Goal: Task Accomplishment & Management: Complete application form

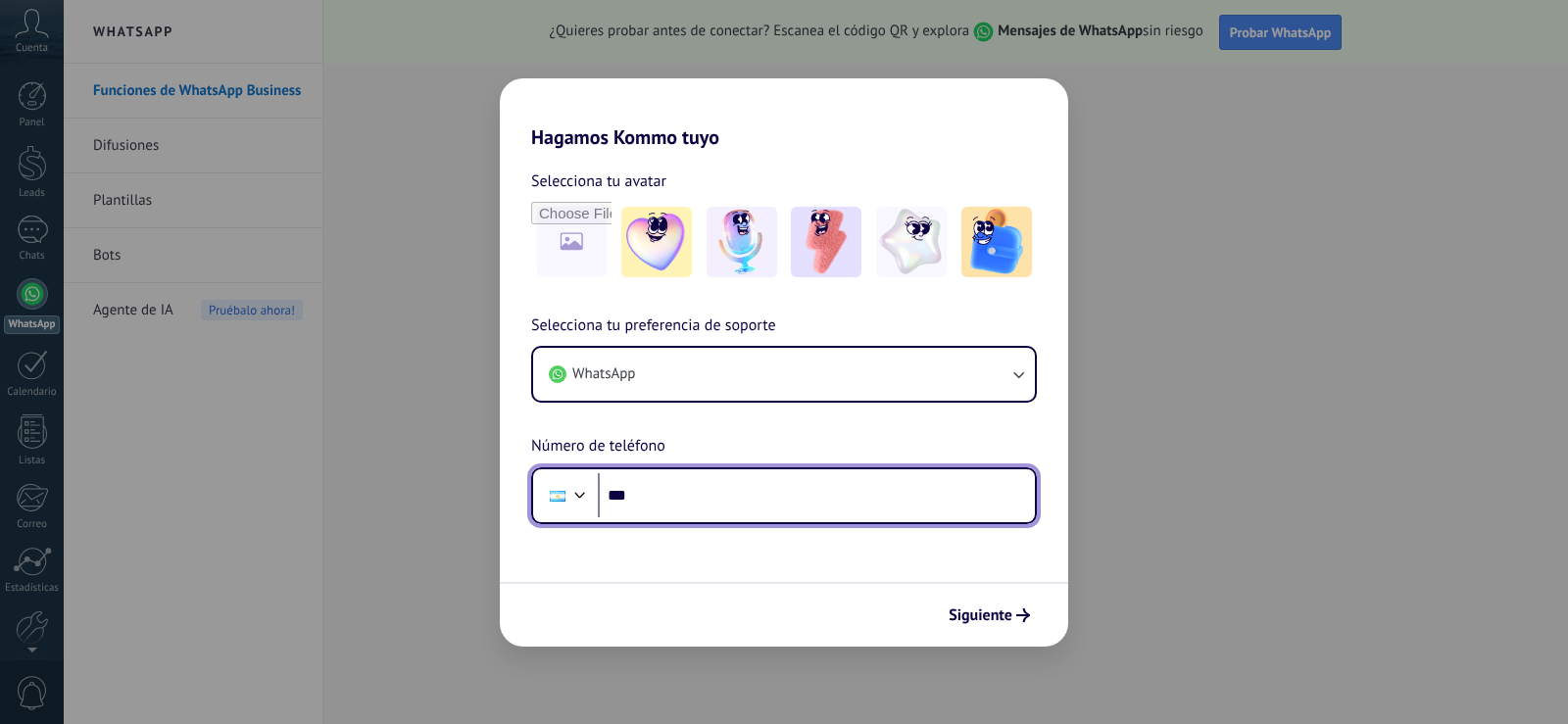
click at [699, 492] on input "***" at bounding box center [816, 496] width 437 height 45
click at [661, 497] on input "***" at bounding box center [816, 496] width 437 height 45
type input "**********"
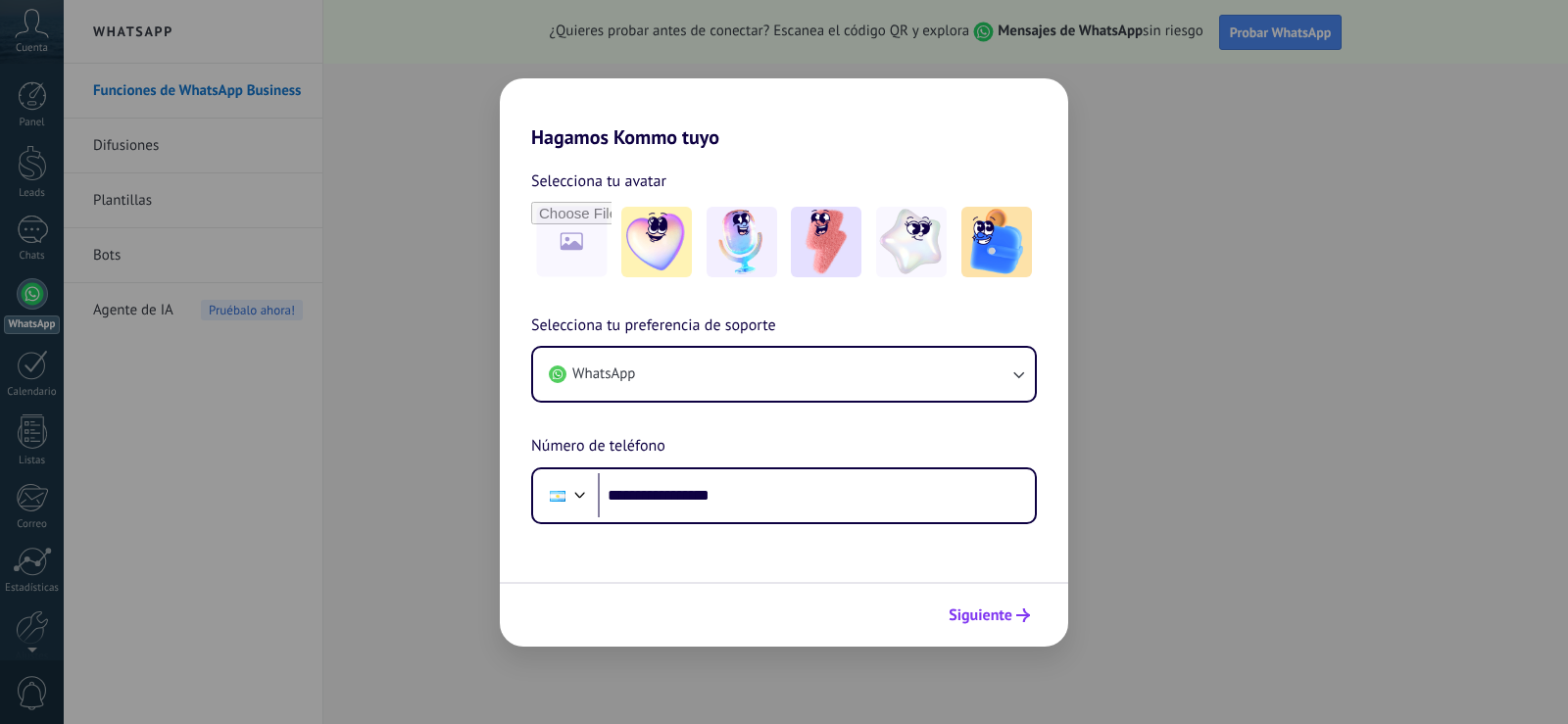
click at [973, 613] on span "Siguiente" at bounding box center [980, 616] width 64 height 14
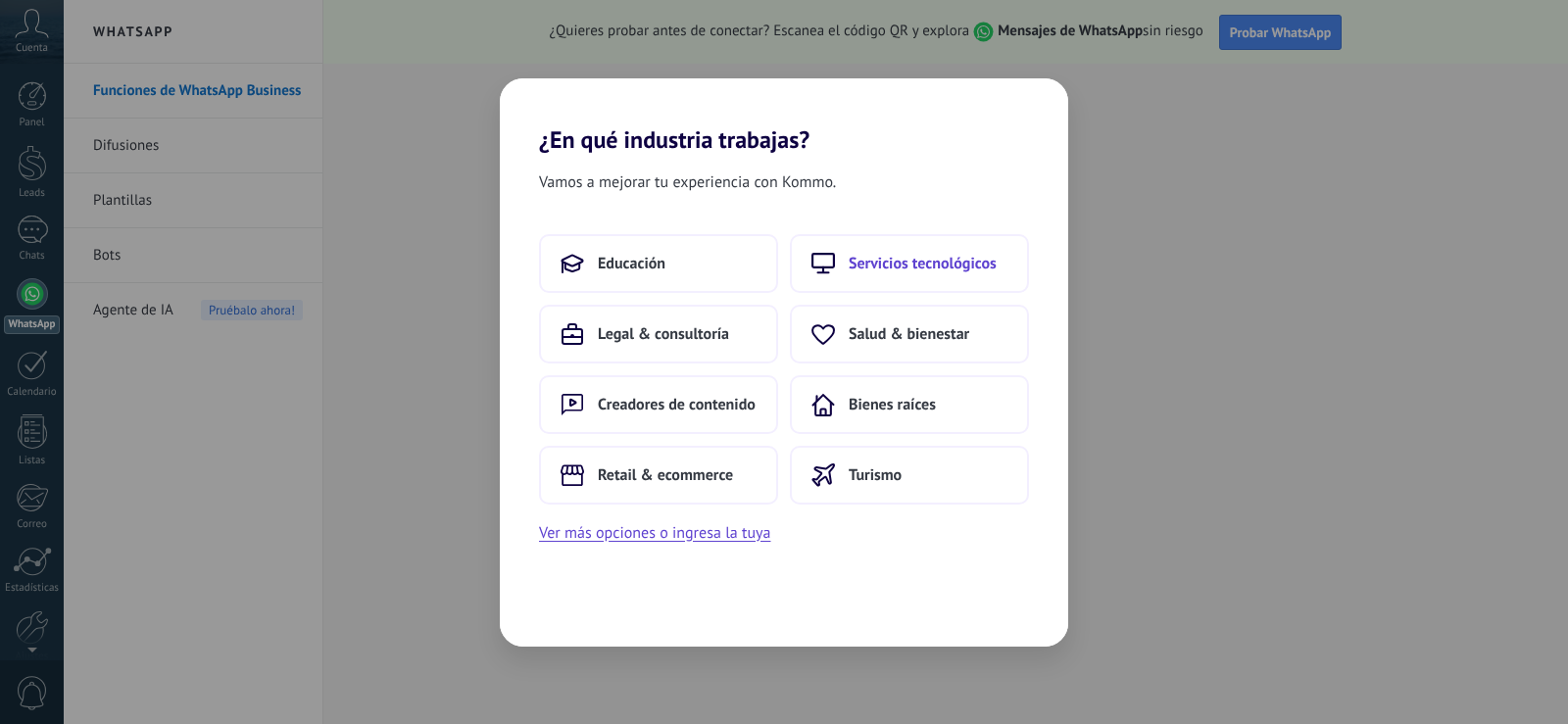
click at [864, 261] on span "Servicios tecnológicos" at bounding box center [923, 263] width 148 height 20
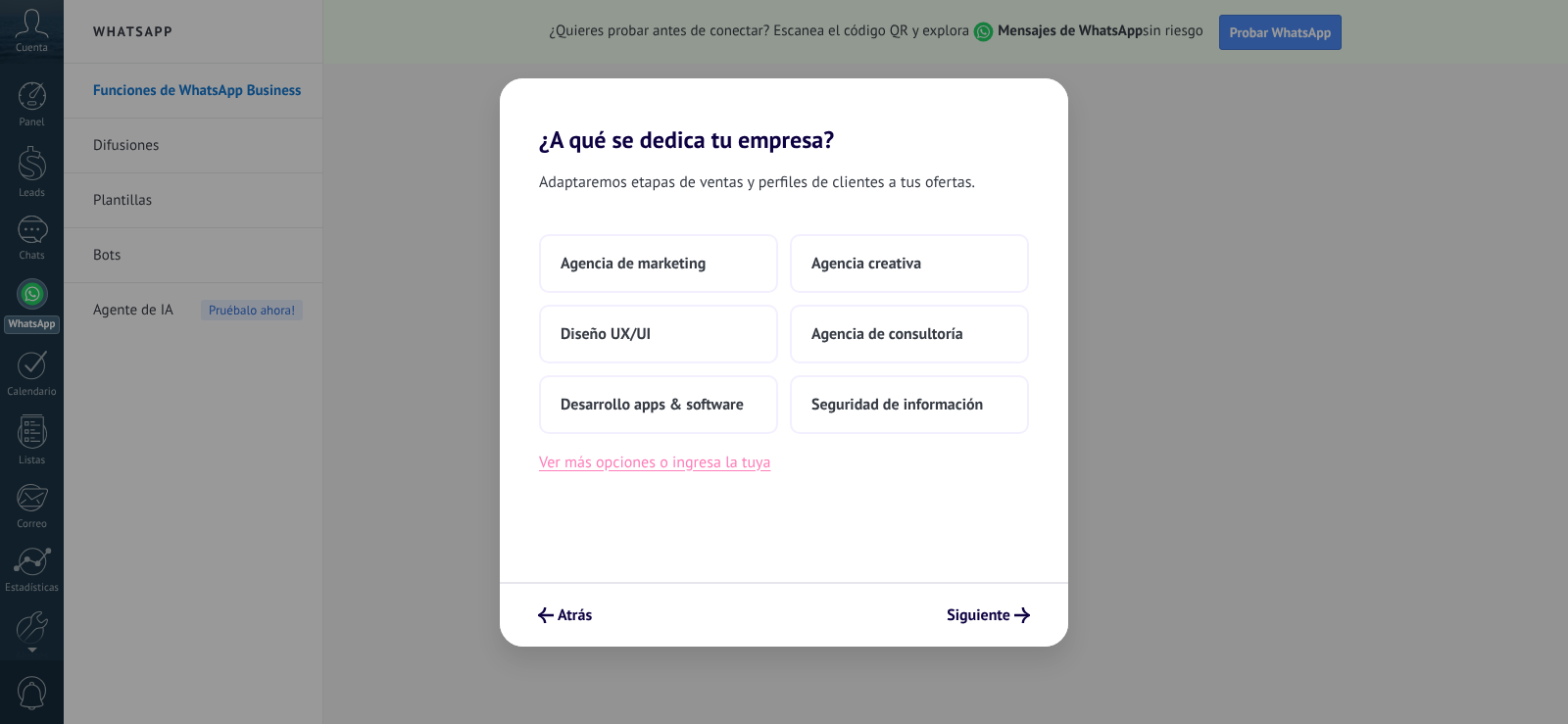
click at [641, 473] on button "Ver más opciones o ingresa la tuya" at bounding box center [654, 463] width 231 height 26
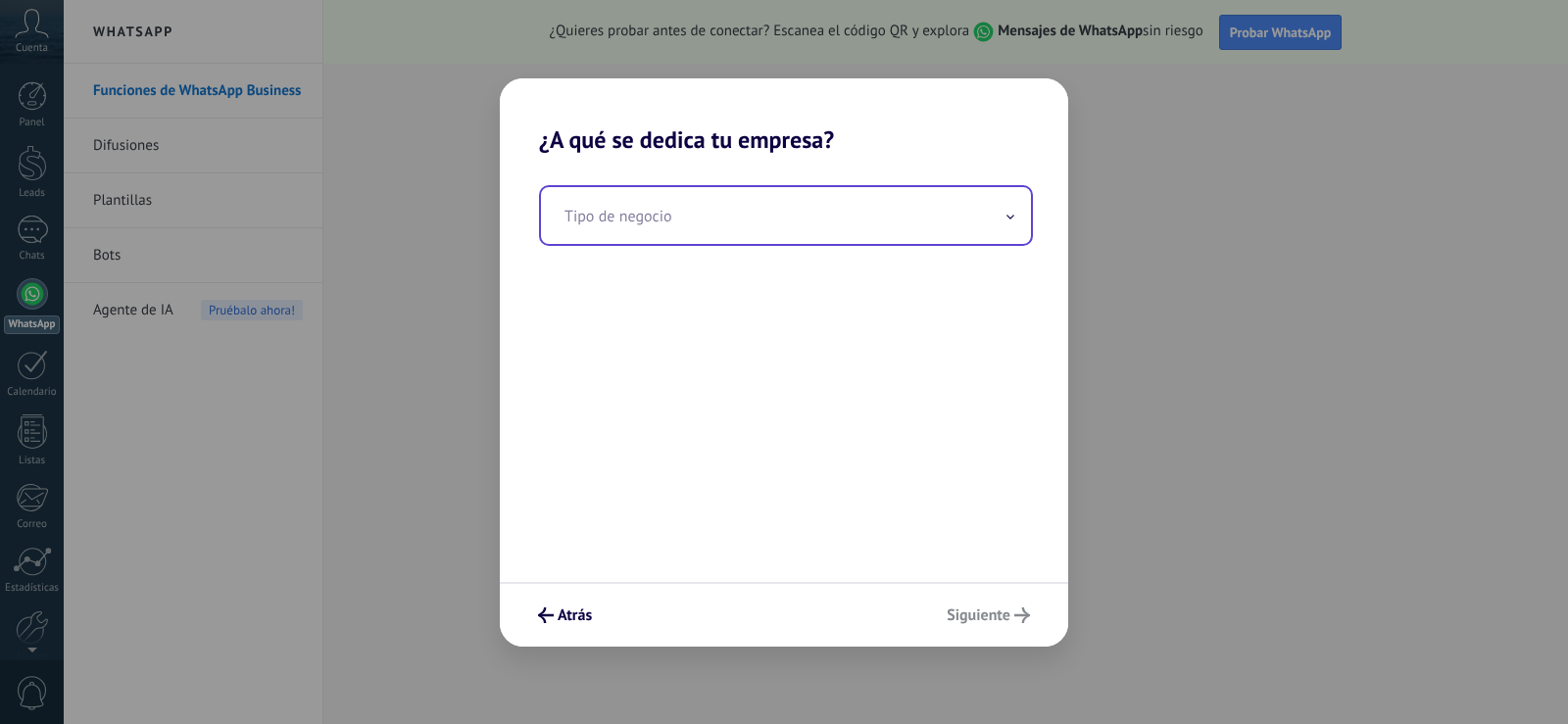
click at [680, 215] on input "text" at bounding box center [786, 216] width 490 height 57
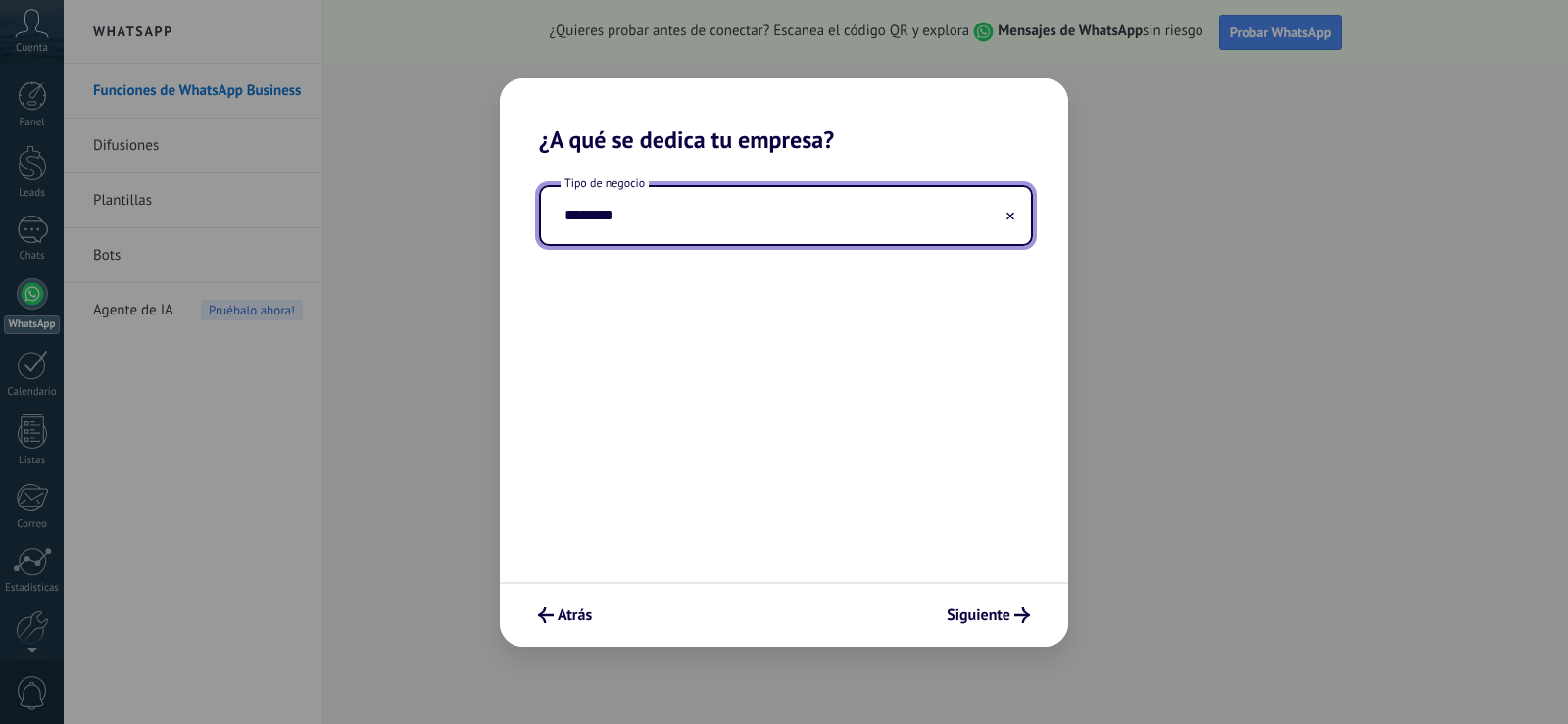
type input "********"
click at [993, 611] on span "Siguiente" at bounding box center [979, 616] width 64 height 14
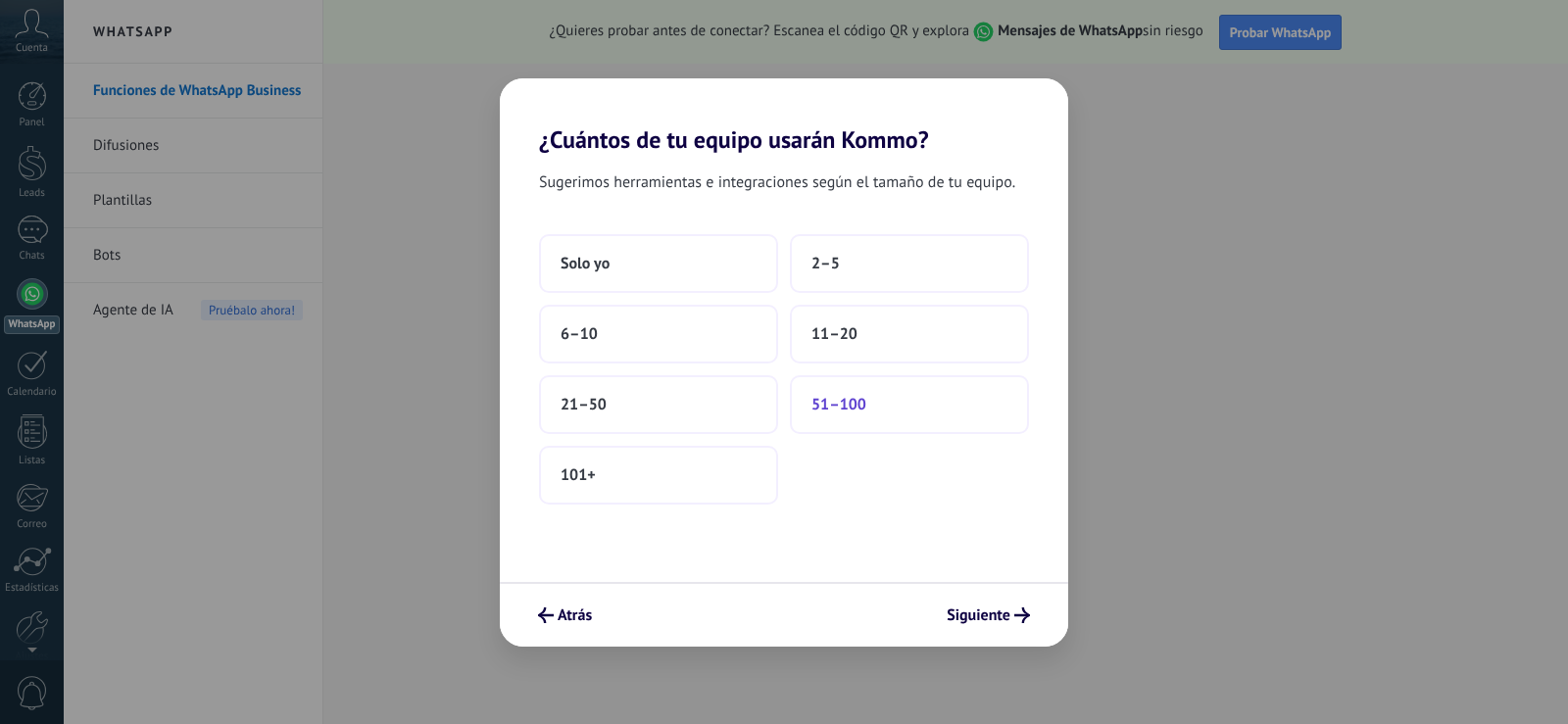
click at [839, 405] on span "51–100" at bounding box center [839, 405] width 55 height 20
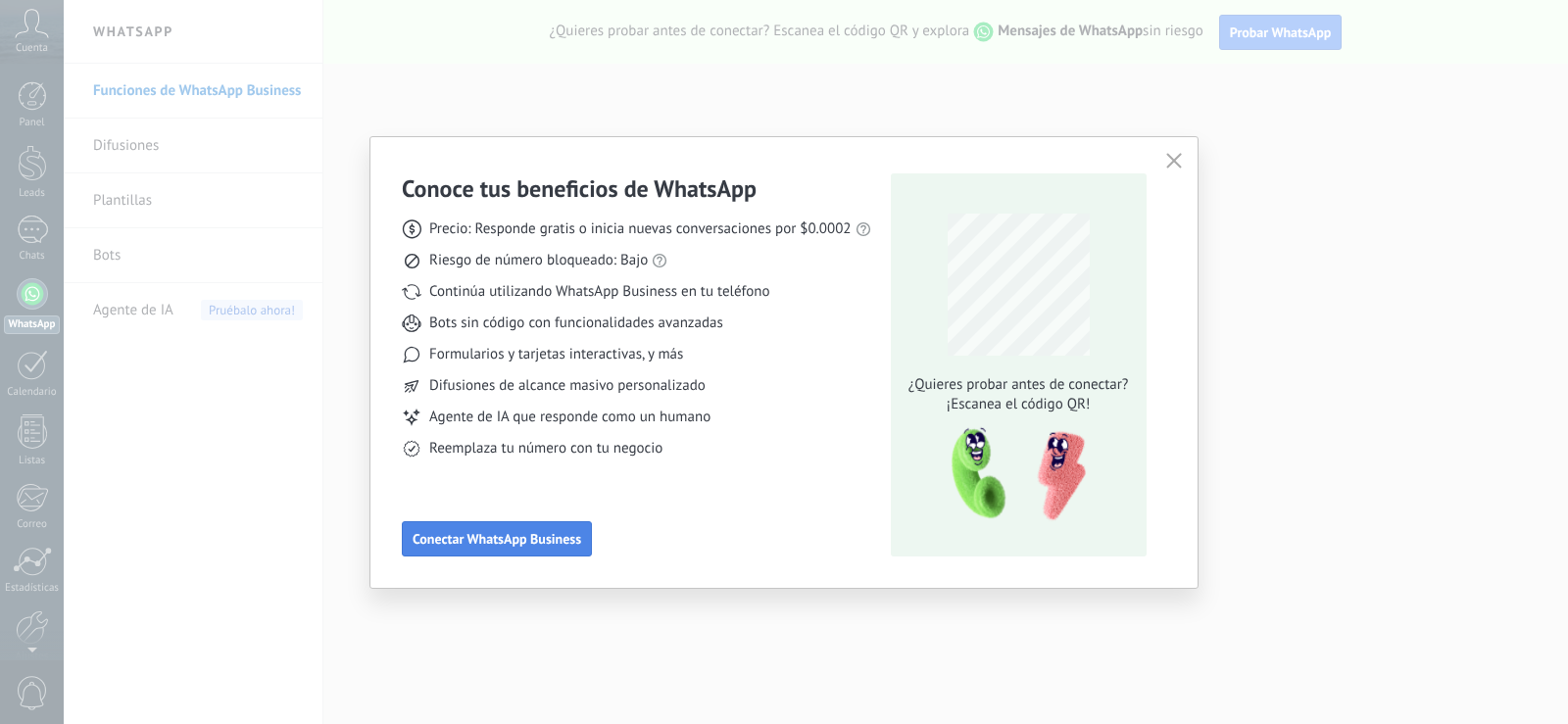
click at [566, 537] on span "Conectar WhatsApp Business" at bounding box center [497, 539] width 169 height 14
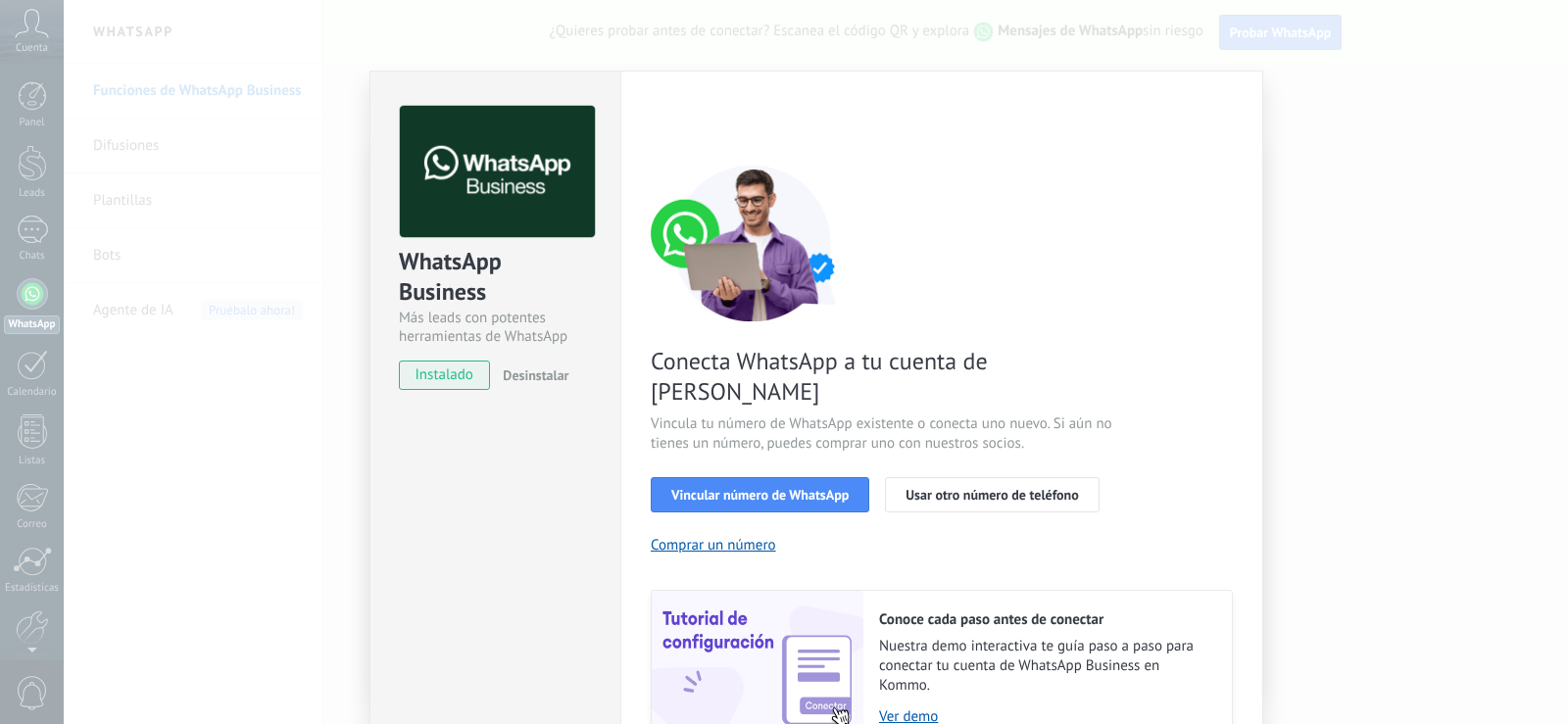
scroll to position [80, 0]
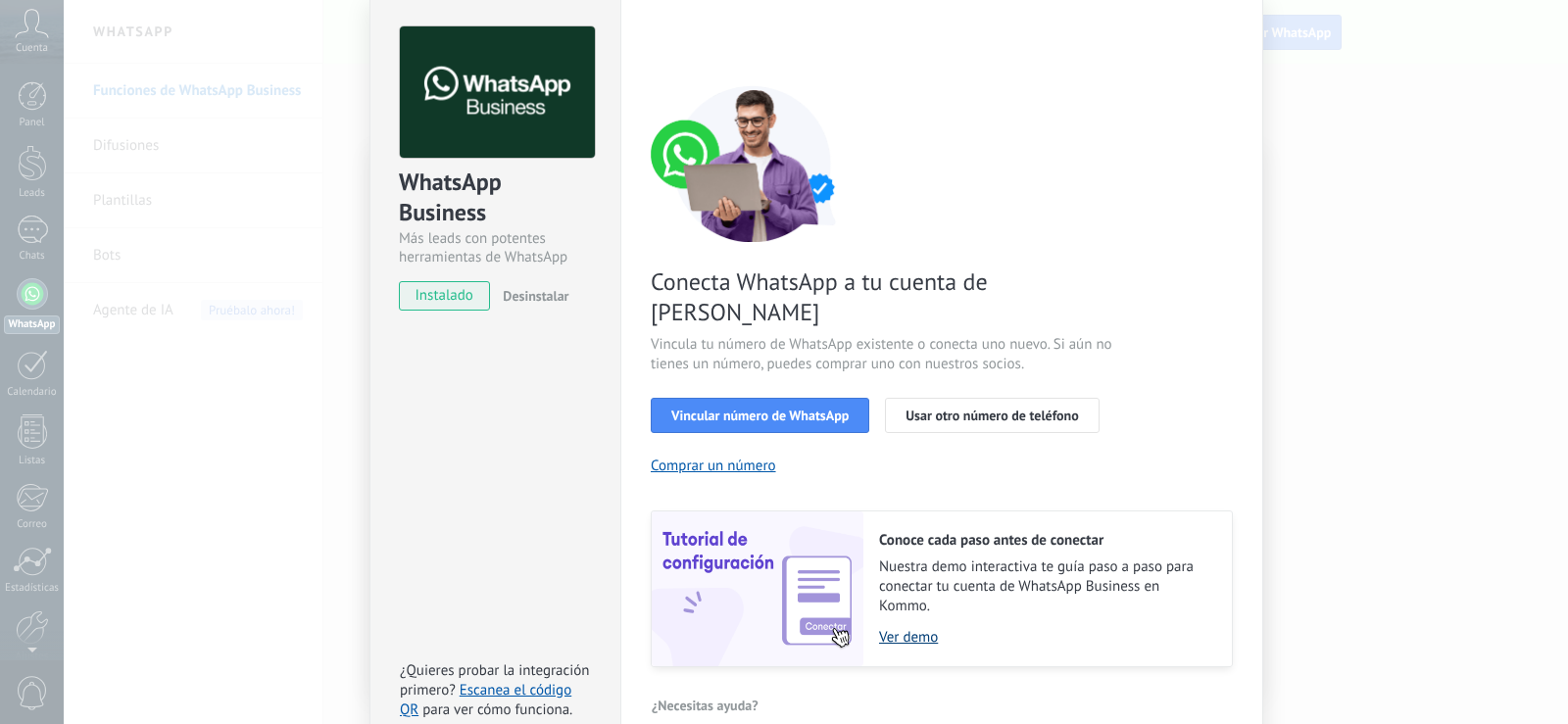
click at [885, 629] on link "Ver demo" at bounding box center [1045, 638] width 333 height 19
click at [737, 409] on span "Vincular número de WhatsApp" at bounding box center [759, 416] width 178 height 14
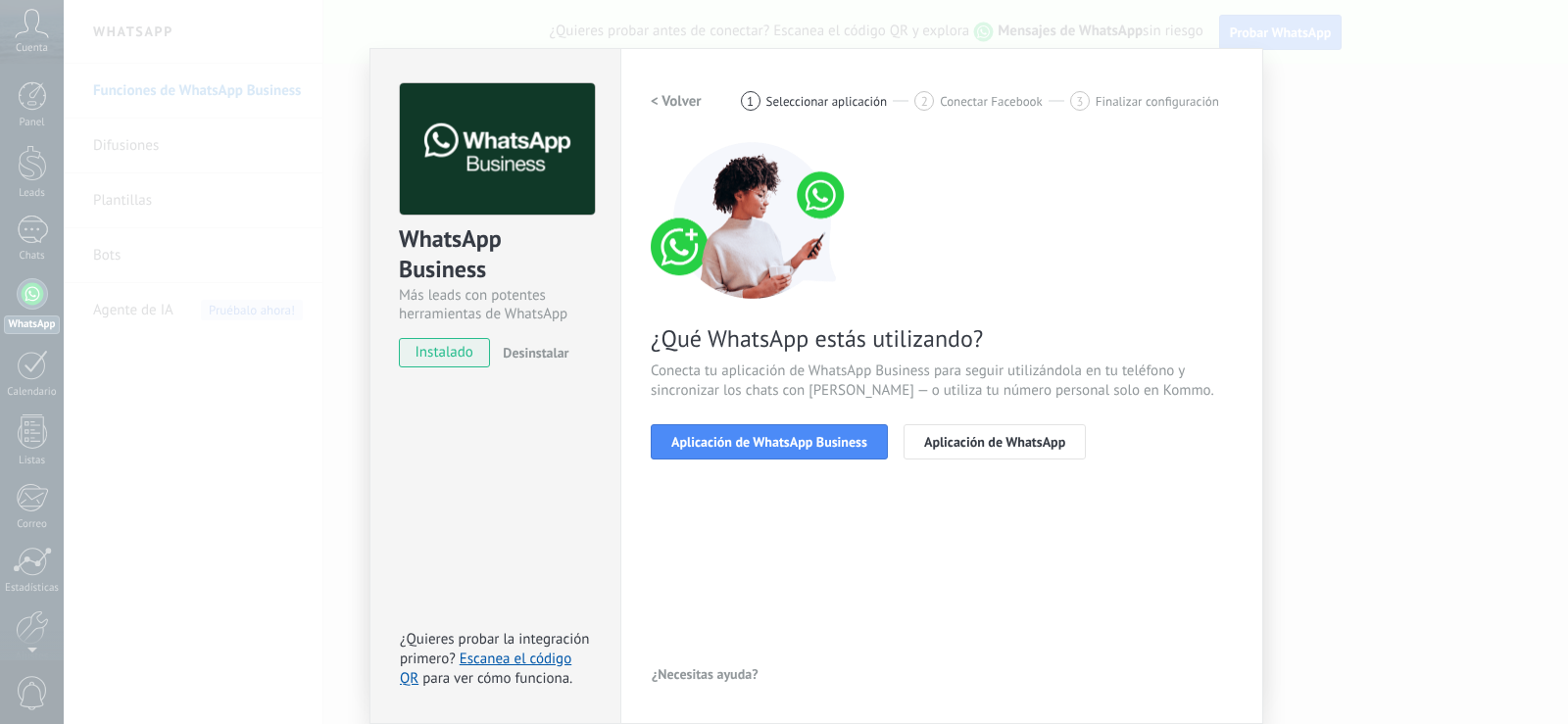
scroll to position [23, 0]
click at [839, 439] on span "Aplicación de WhatsApp Business" at bounding box center [769, 442] width 196 height 14
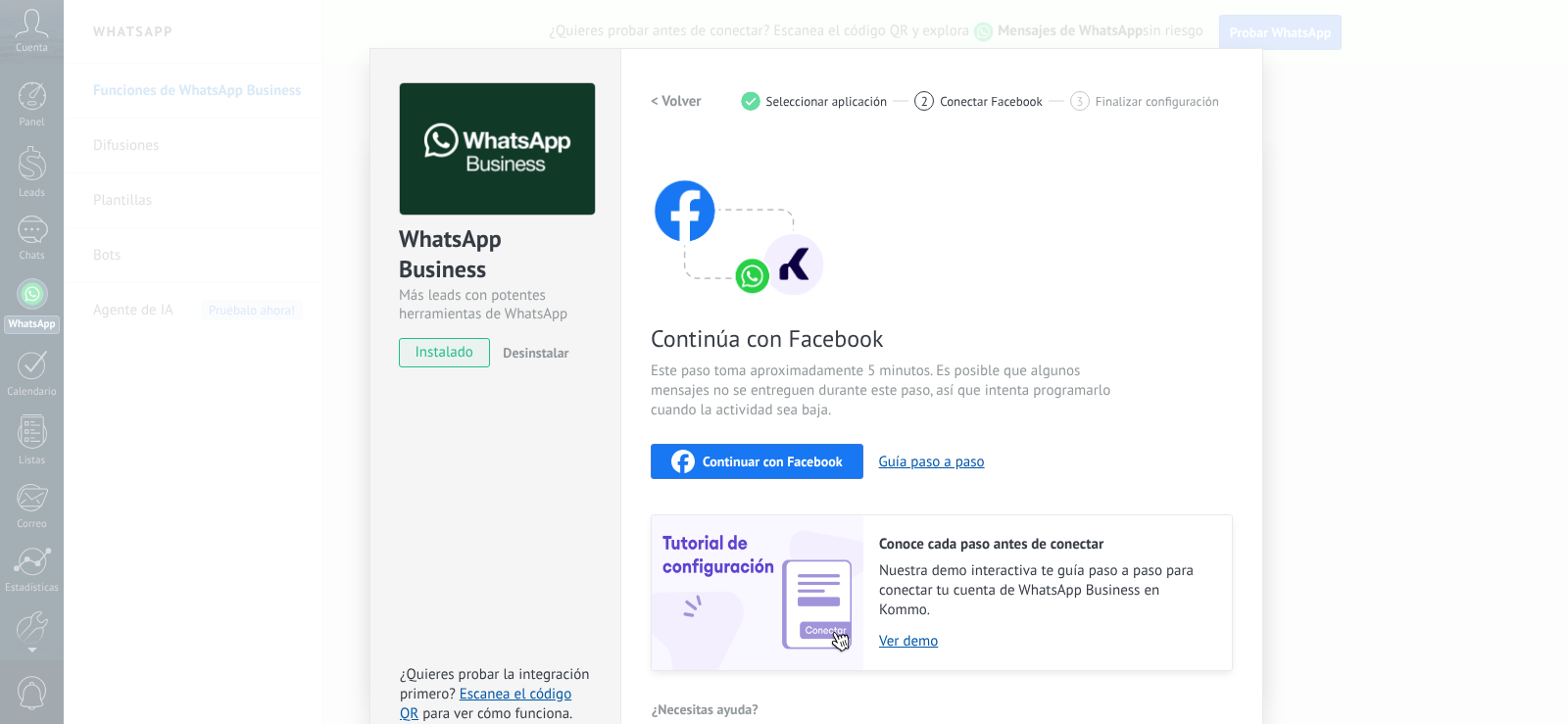
scroll to position [57, 0]
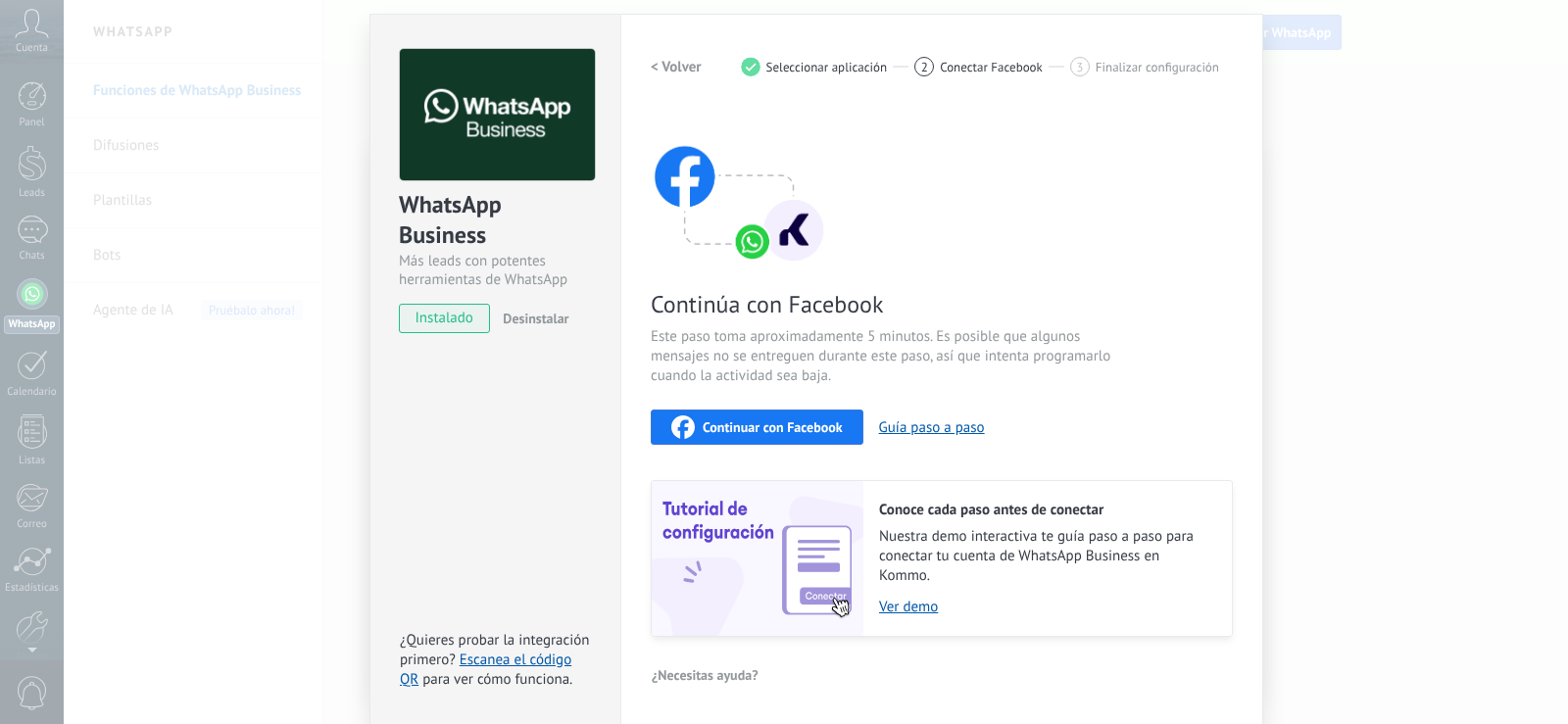
drag, startPoint x: 672, startPoint y: 41, endPoint x: 666, endPoint y: 58, distance: 18.0
click at [672, 42] on div "Configuraciones Autorizaciones This tab logs the users who have granted integra…" at bounding box center [942, 369] width 644 height 711
click at [664, 65] on h2 "< Volver" at bounding box center [677, 67] width 51 height 19
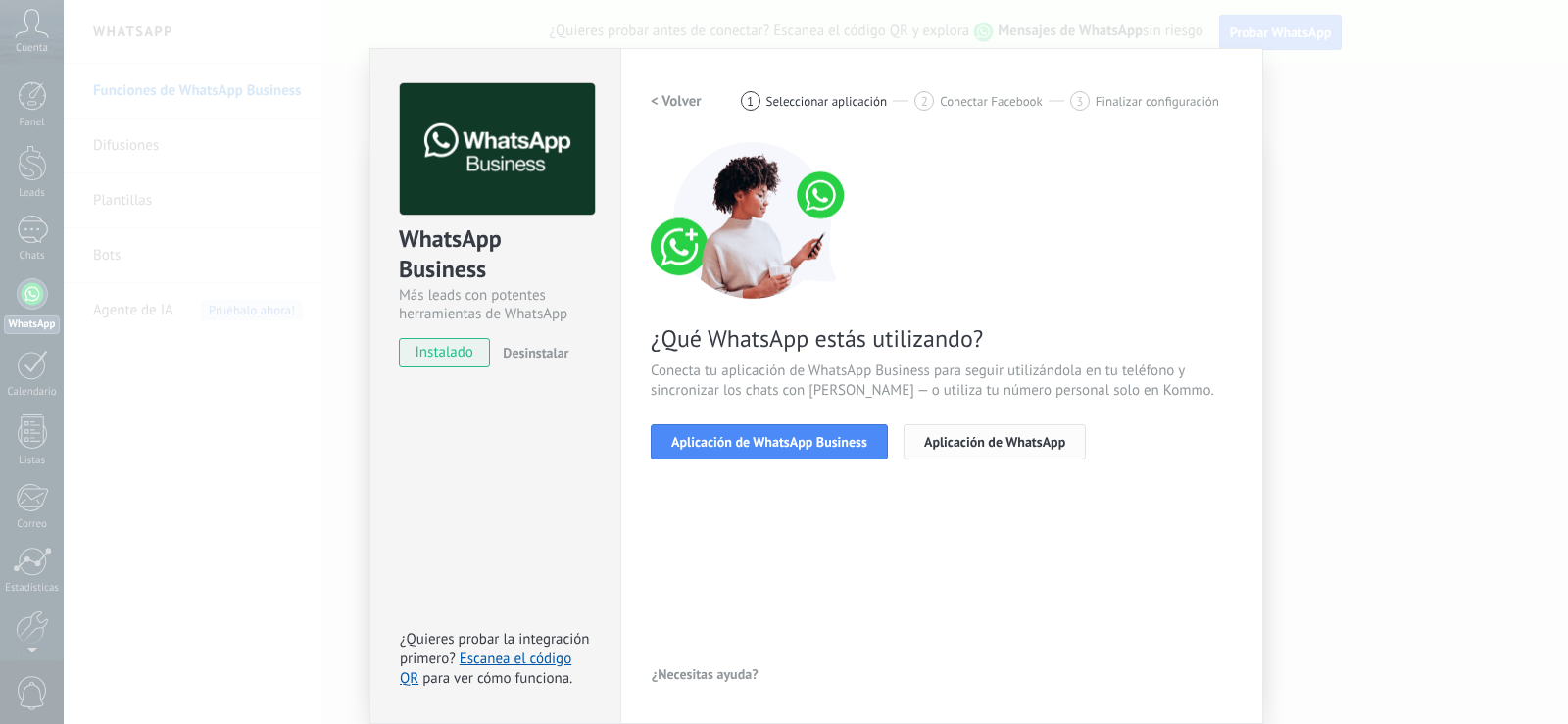
click at [939, 445] on span "Aplicación de WhatsApp" at bounding box center [995, 442] width 141 height 14
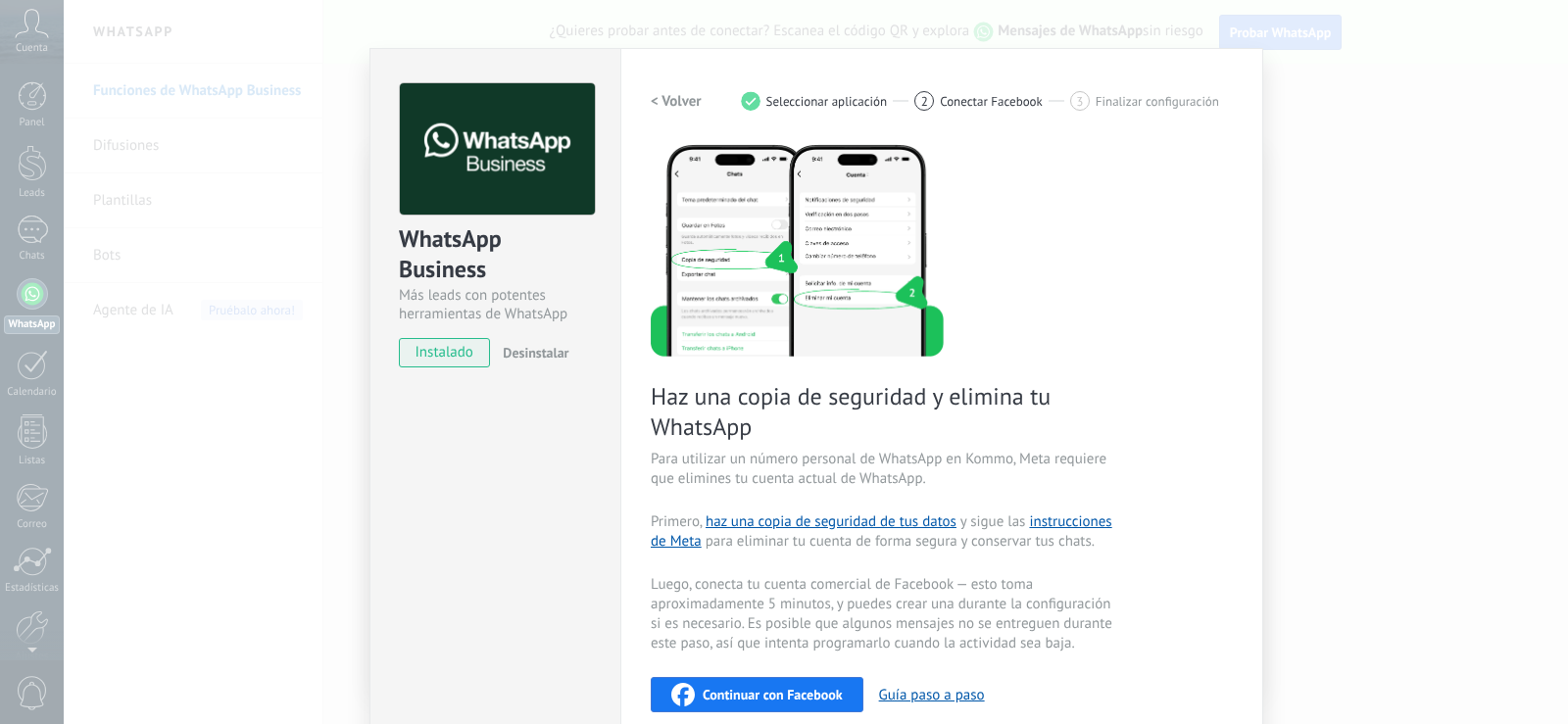
scroll to position [121, 0]
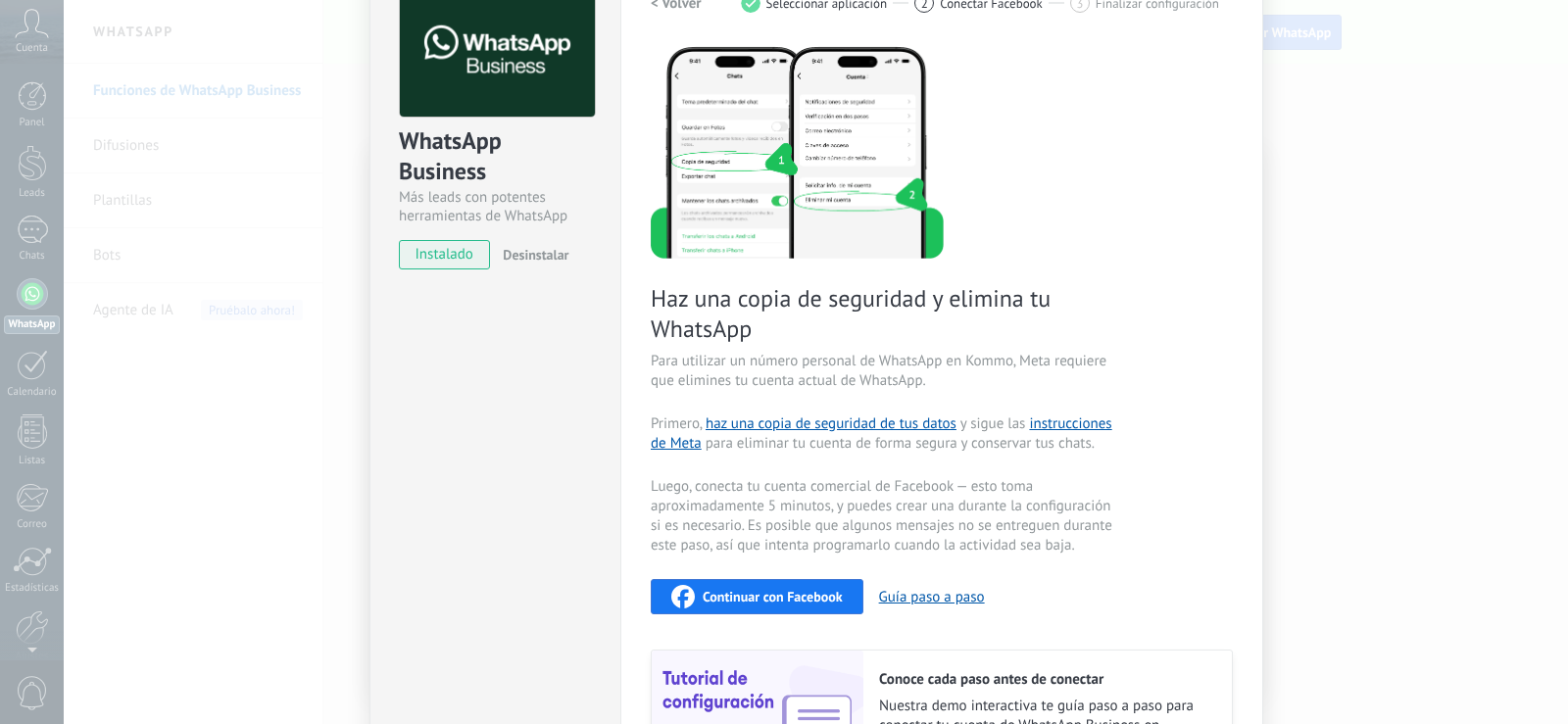
click at [672, 10] on h2 "< Volver" at bounding box center [677, 3] width 51 height 19
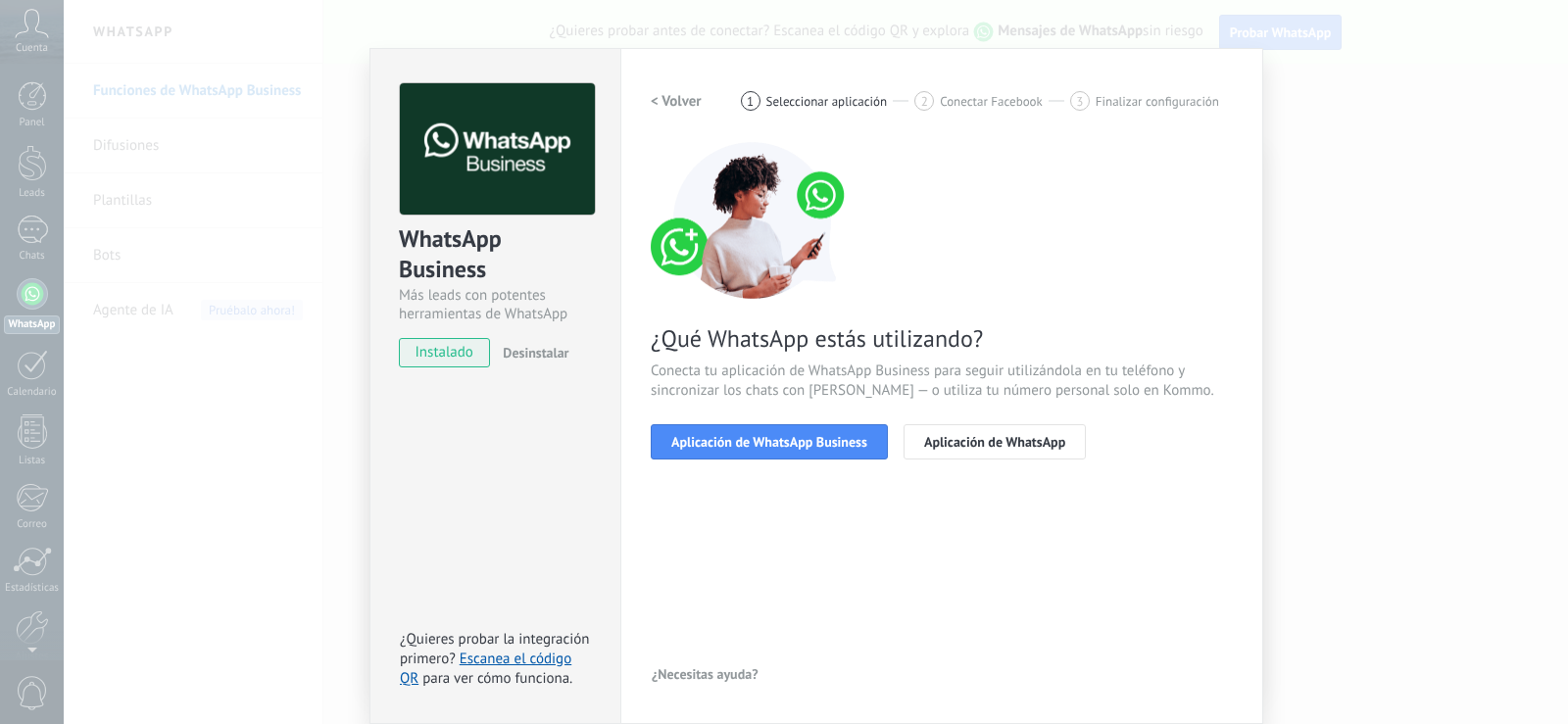
scroll to position [23, 0]
click at [806, 450] on button "Aplicación de WhatsApp Business" at bounding box center [769, 442] width 237 height 35
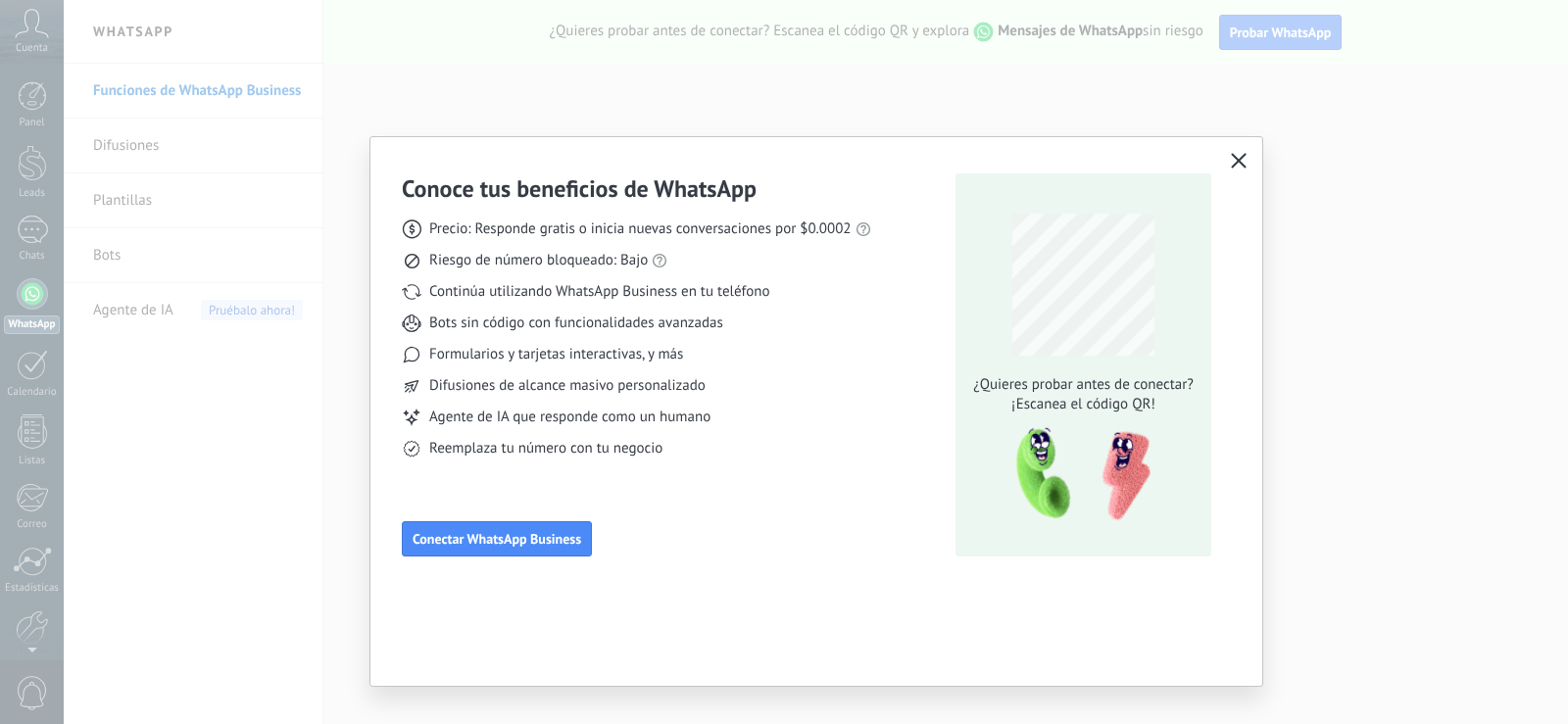
scroll to position [0, 0]
click at [1236, 163] on icon "button" at bounding box center [1239, 161] width 16 height 16
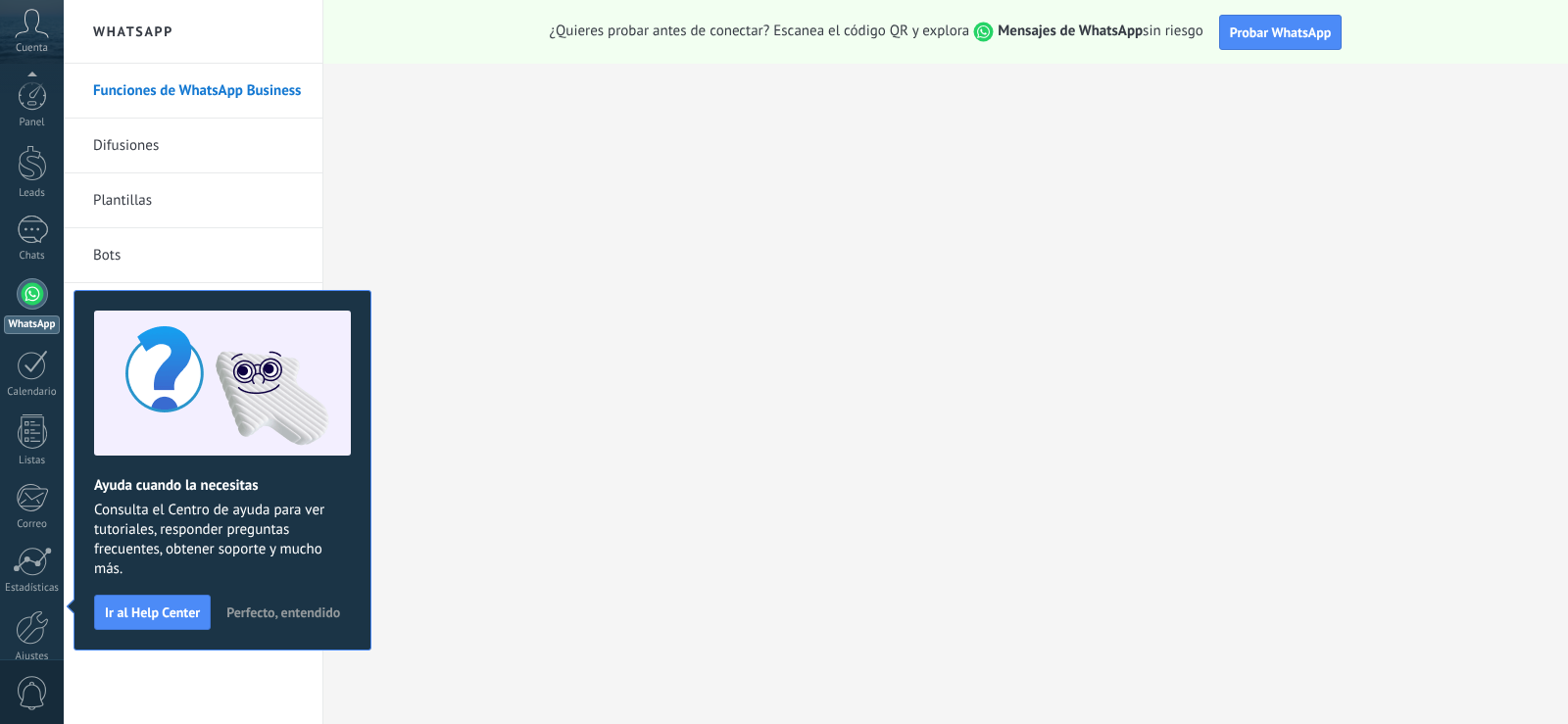
scroll to position [91, 0]
click at [123, 198] on link "Plantillas" at bounding box center [198, 201] width 210 height 55
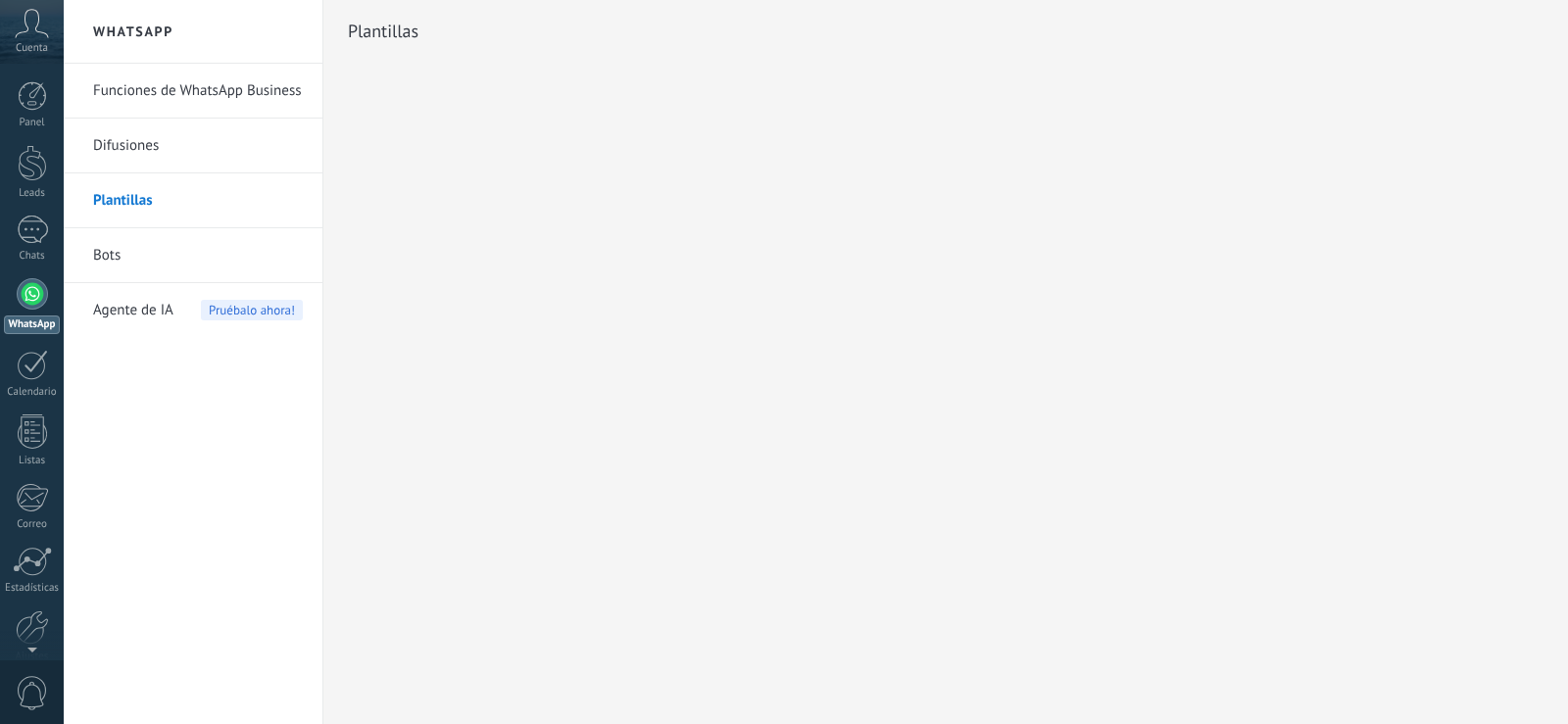
click at [146, 88] on link "Funciones de WhatsApp Business" at bounding box center [198, 91] width 210 height 55
click at [140, 197] on link "Plantillas" at bounding box center [198, 201] width 210 height 55
click at [382, 31] on h2 "Plantillas" at bounding box center [945, 31] width 1196 height 39
click at [31, 232] on div at bounding box center [32, 230] width 31 height 28
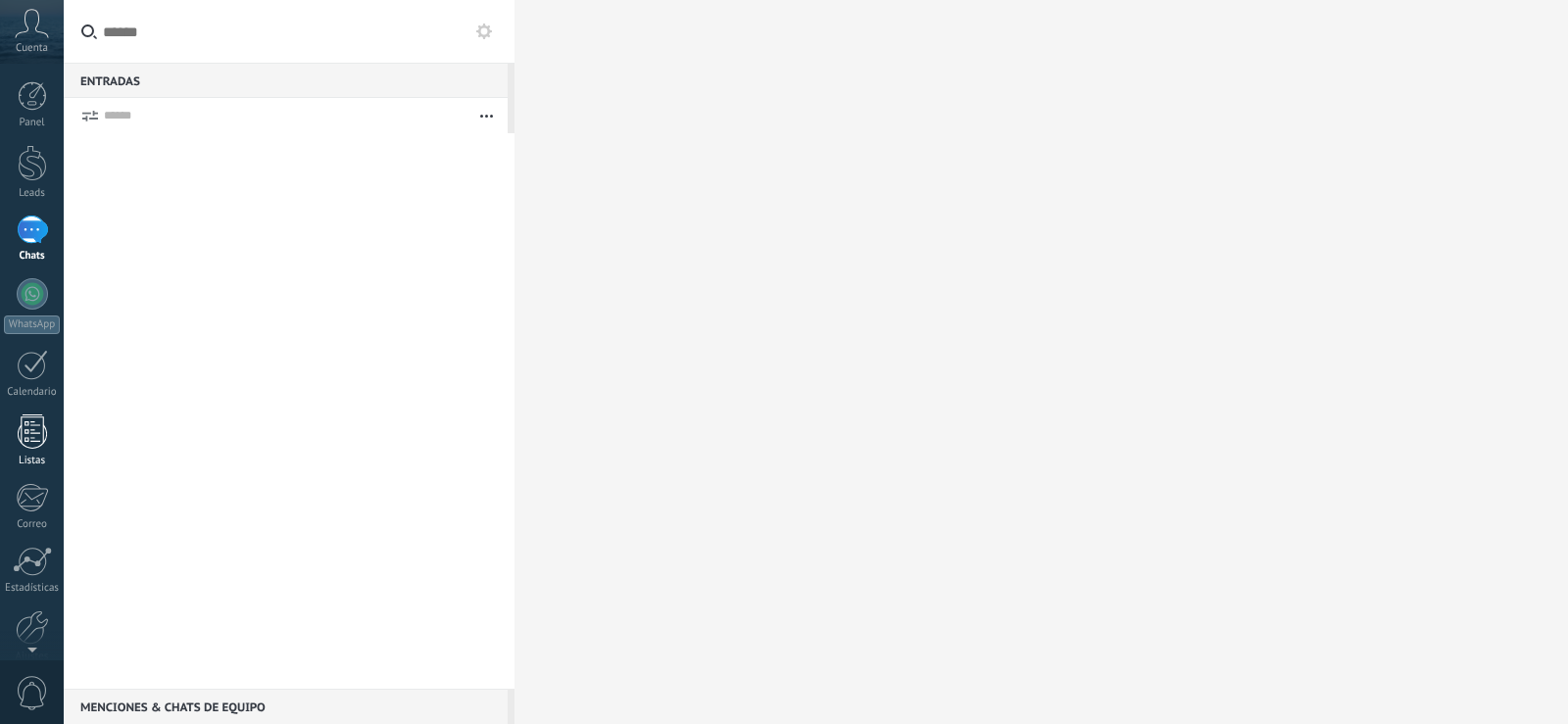
click at [42, 439] on div at bounding box center [32, 431] width 29 height 34
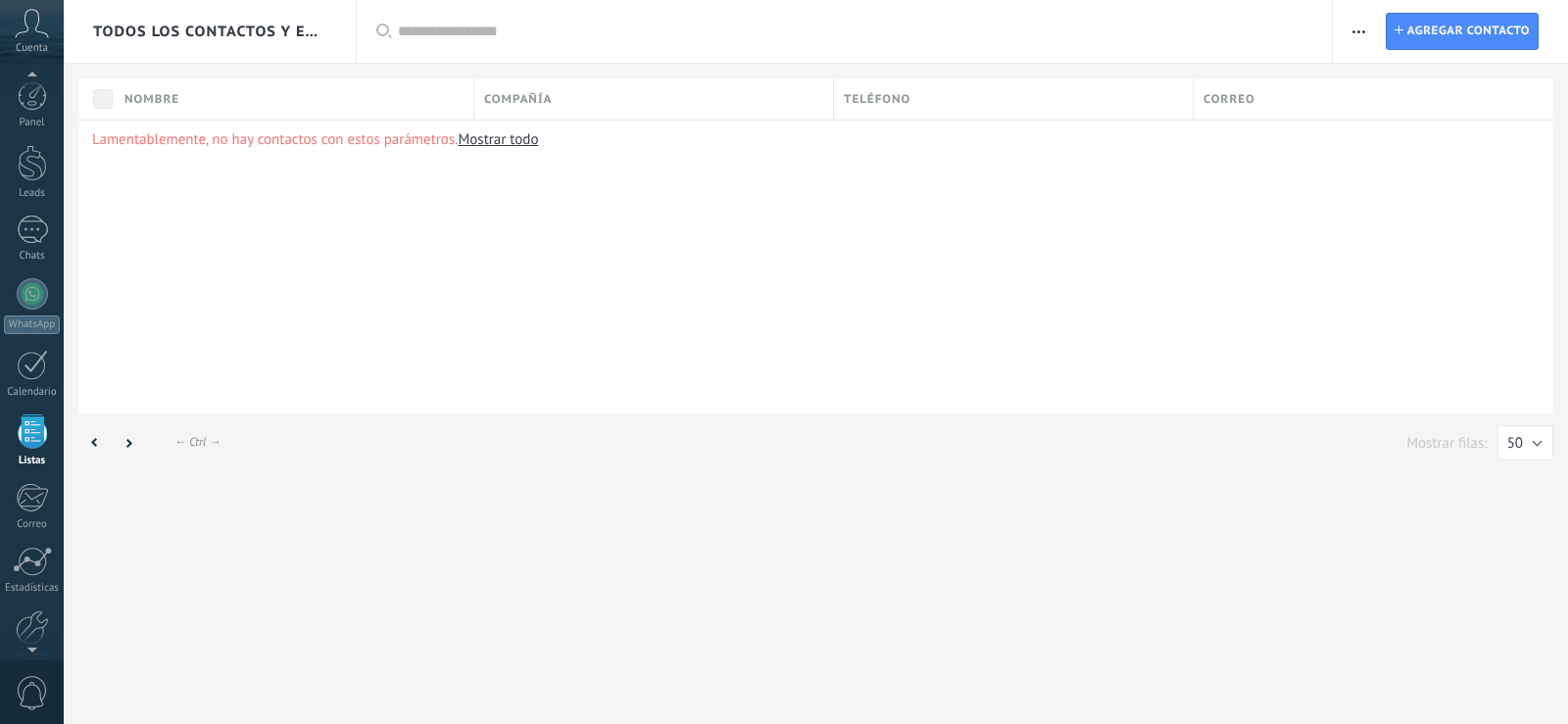
scroll to position [51, 0]
click at [287, 29] on span "Todos los contactos y empresas" at bounding box center [210, 31] width 235 height 19
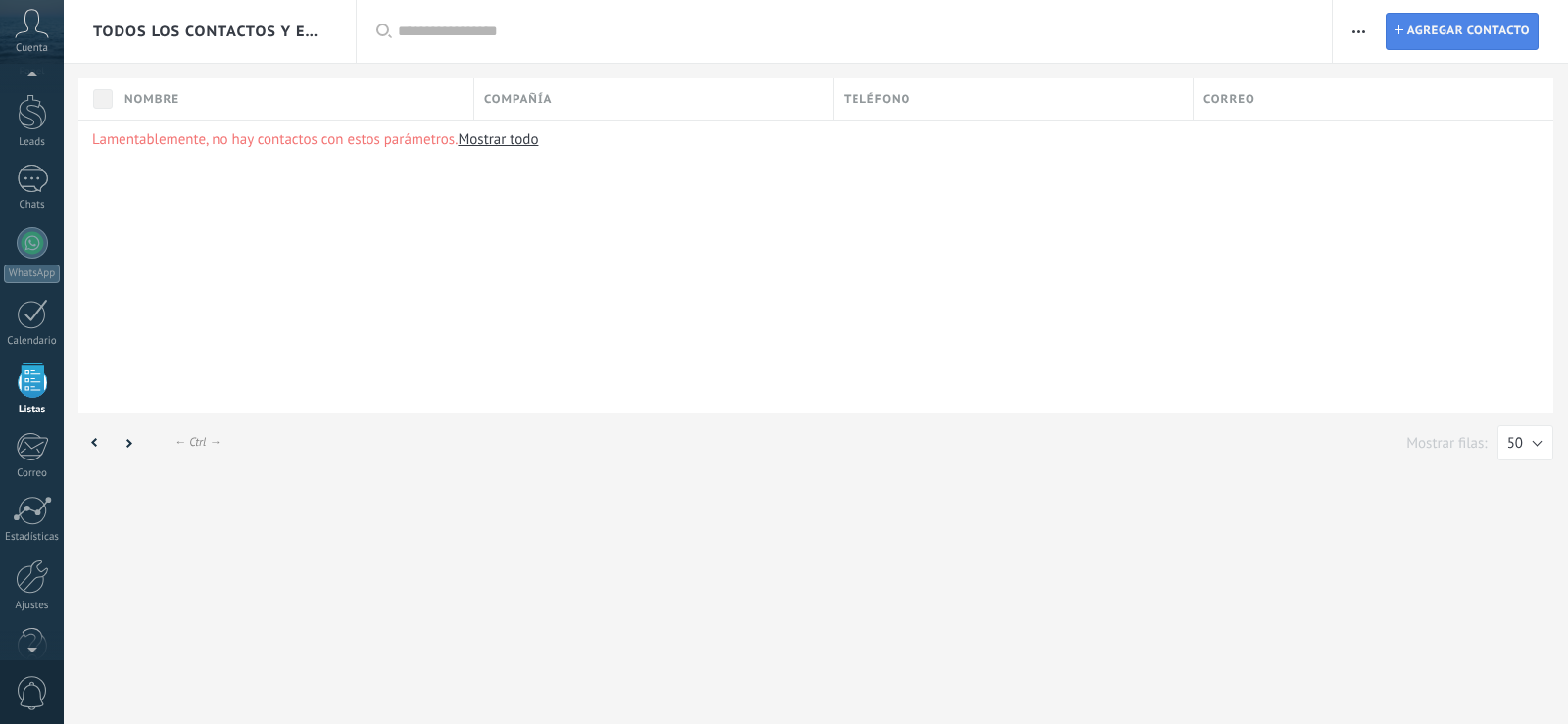
click at [1448, 37] on span "Agregar contacto" at bounding box center [1469, 31] width 123 height 35
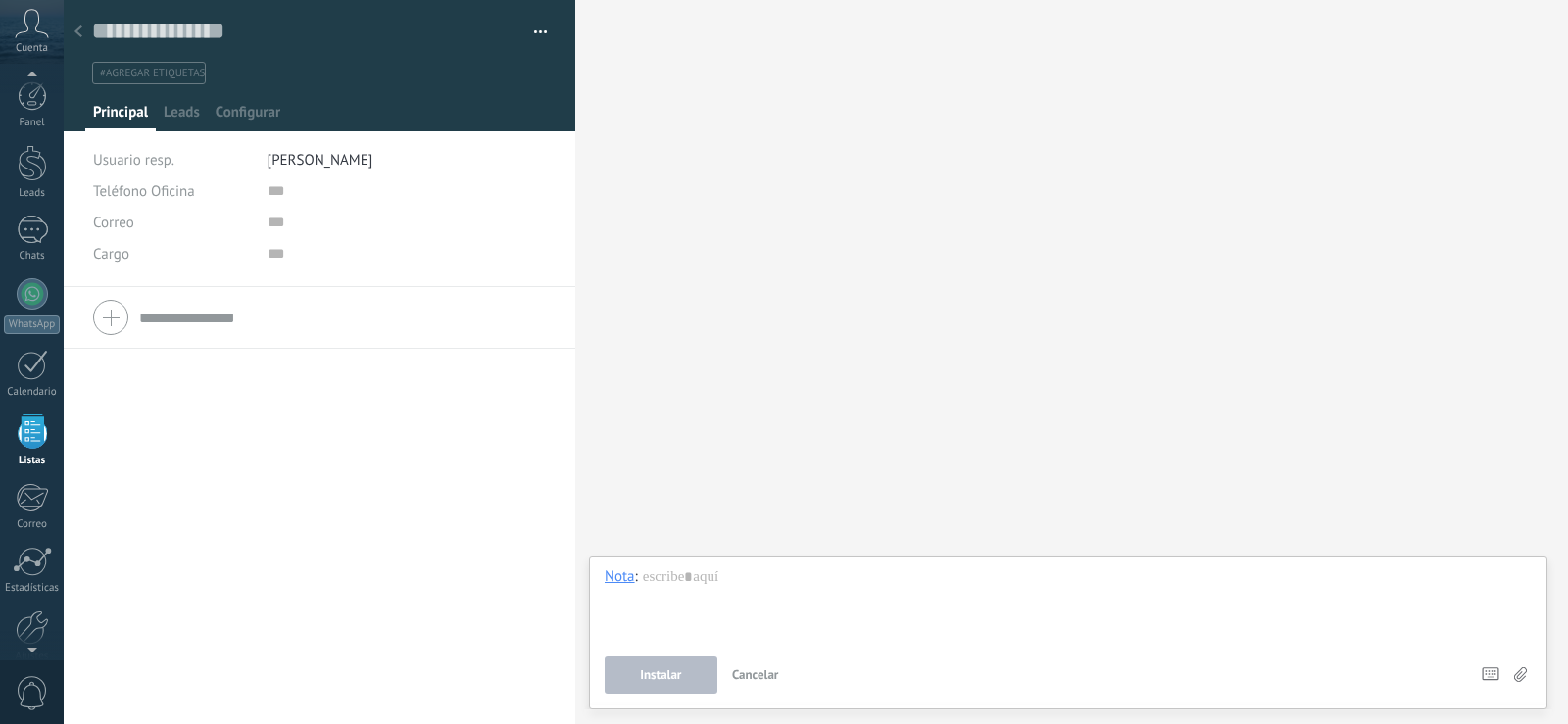
scroll to position [51, 0]
click at [28, 25] on icon at bounding box center [31, 24] width 34 height 29
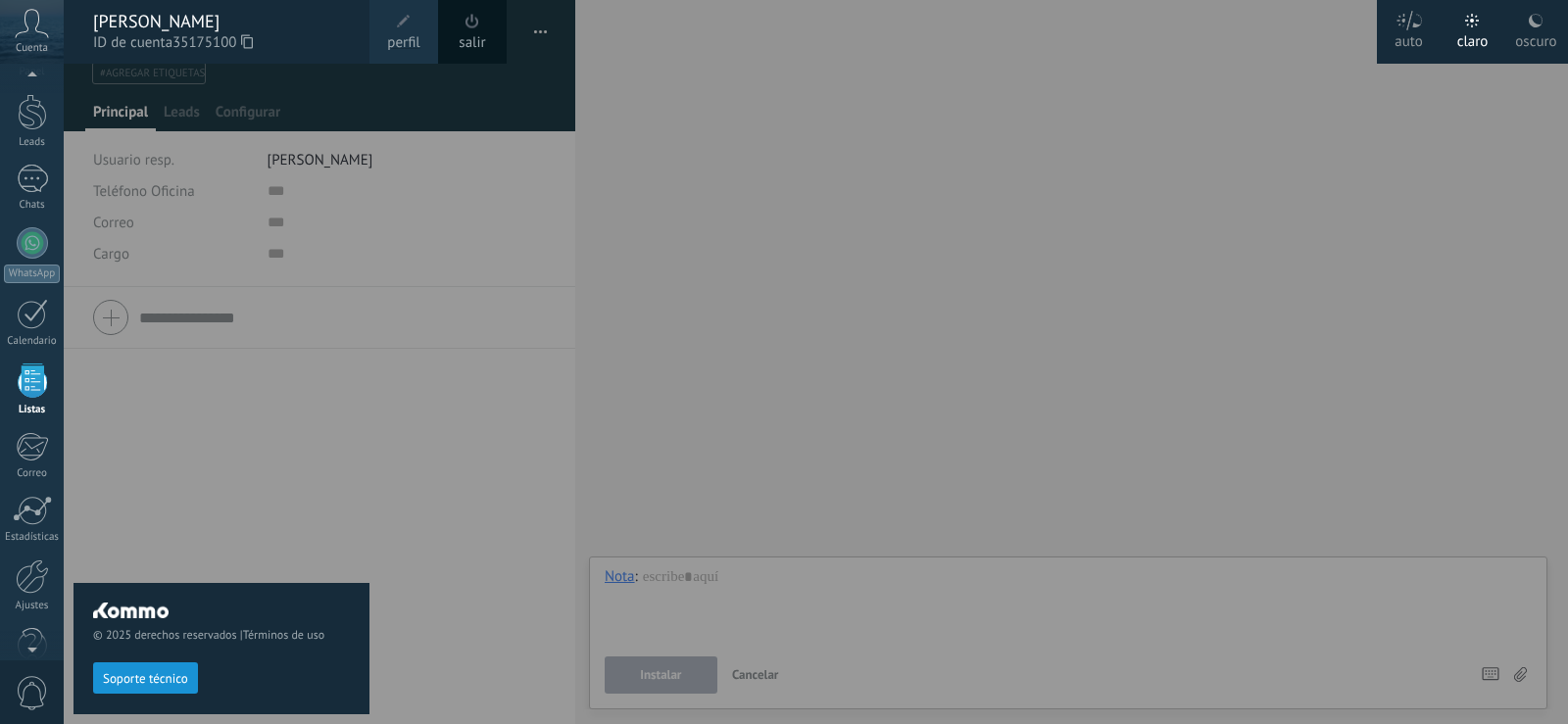
click at [206, 369] on div "© 2025 derechos reservados | Términos de uso Soporte técnico" at bounding box center [221, 394] width 296 height 660
click at [534, 31] on div at bounding box center [848, 362] width 1568 height 724
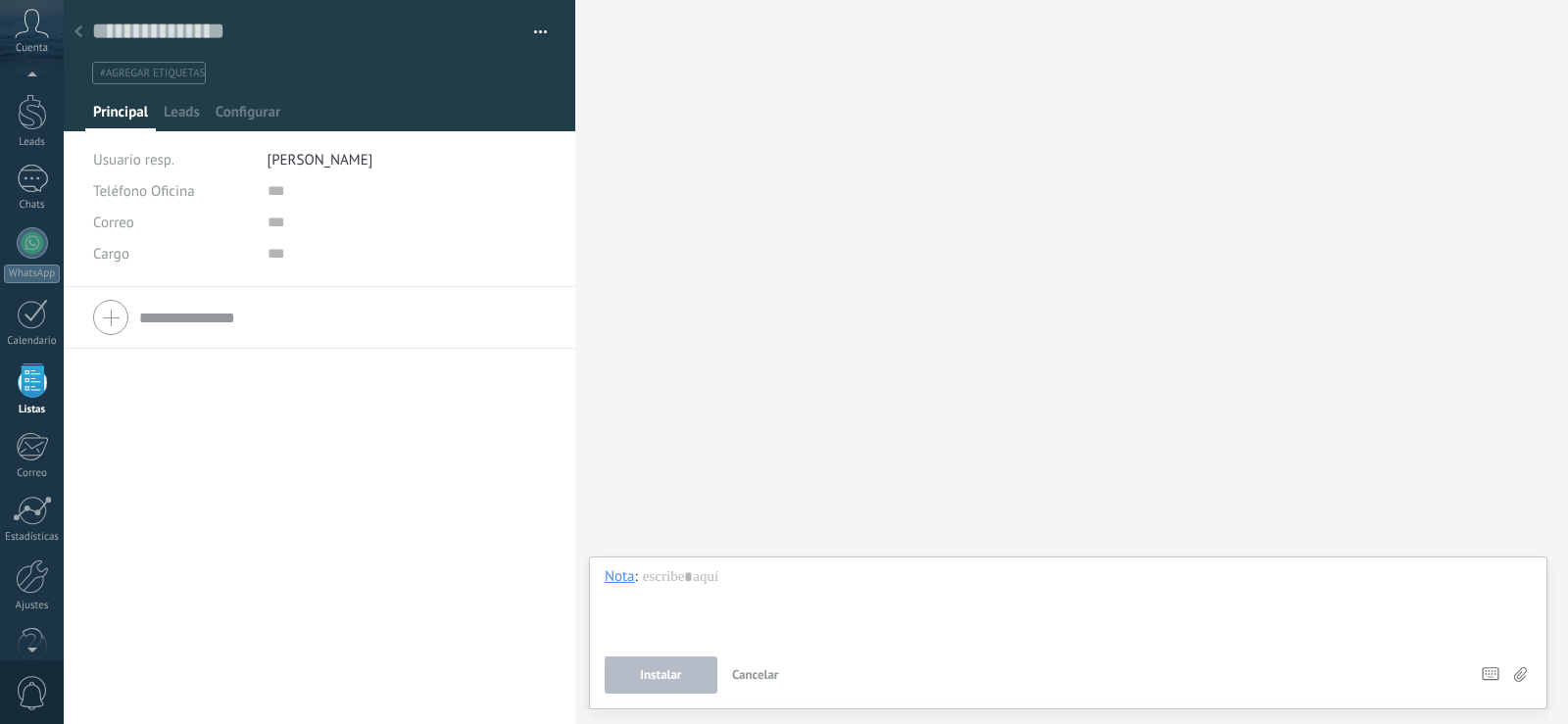
click at [534, 31] on button "button" at bounding box center [533, 32] width 28 height 29
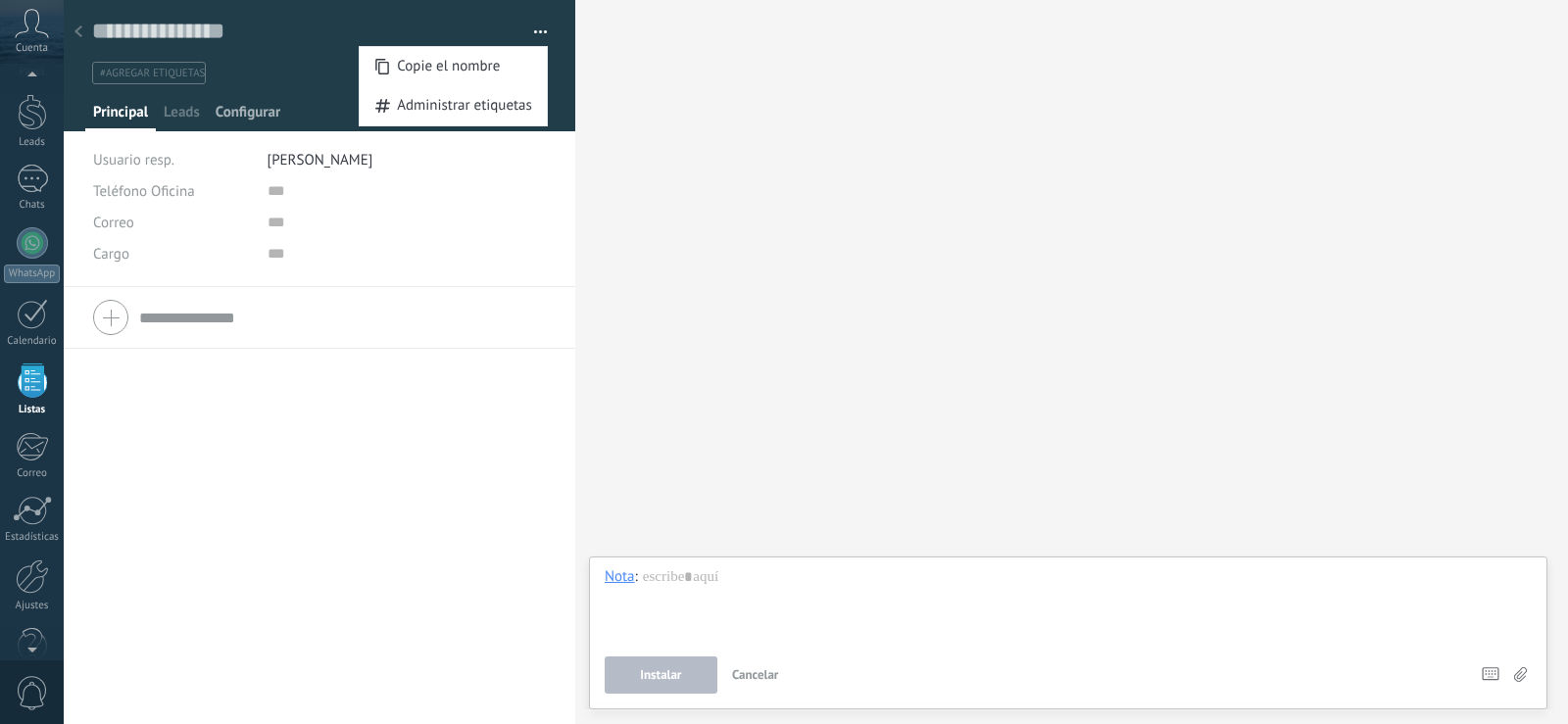
click at [261, 116] on span "Configurar" at bounding box center [249, 117] width 65 height 28
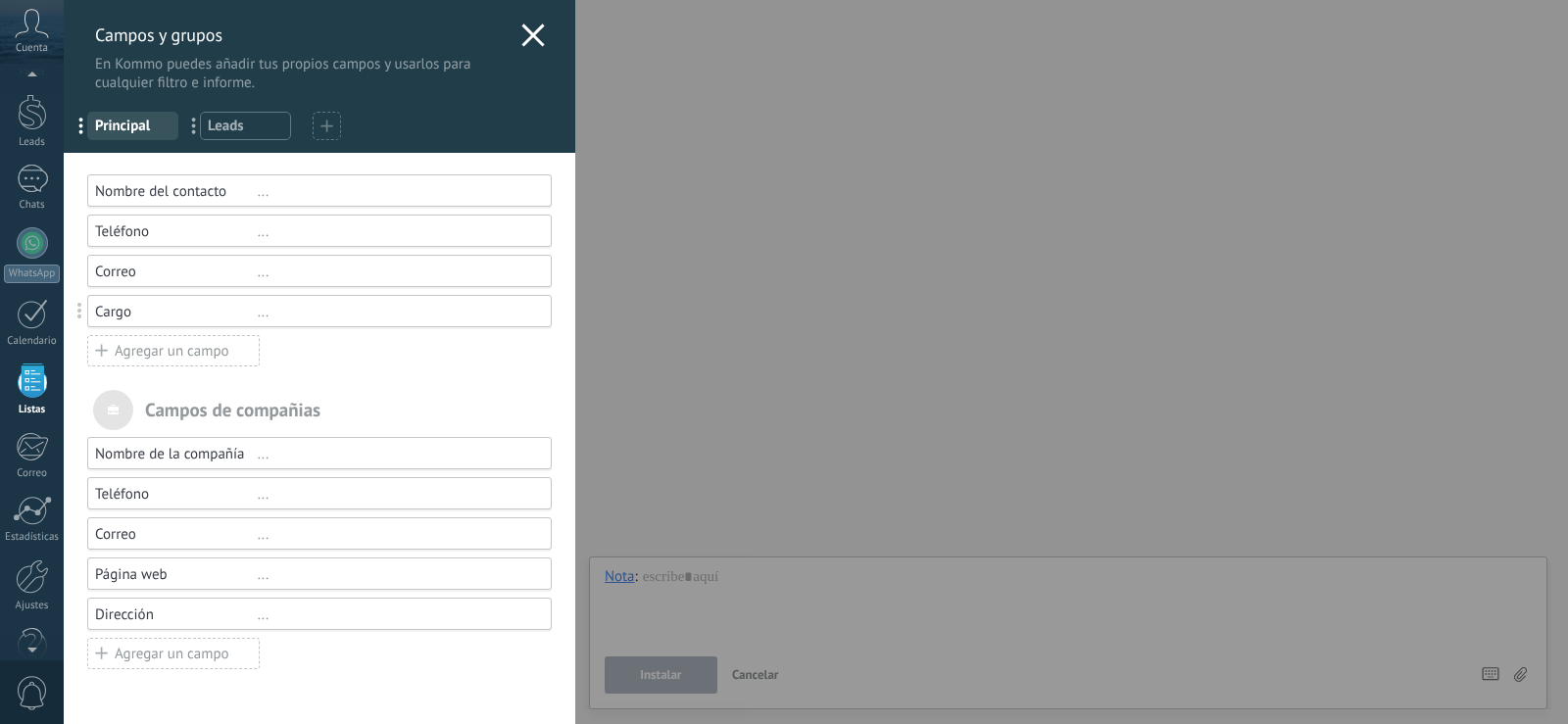
click at [140, 126] on span "Principal" at bounding box center [133, 126] width 76 height 19
click at [527, 27] on icon at bounding box center [533, 35] width 24 height 24
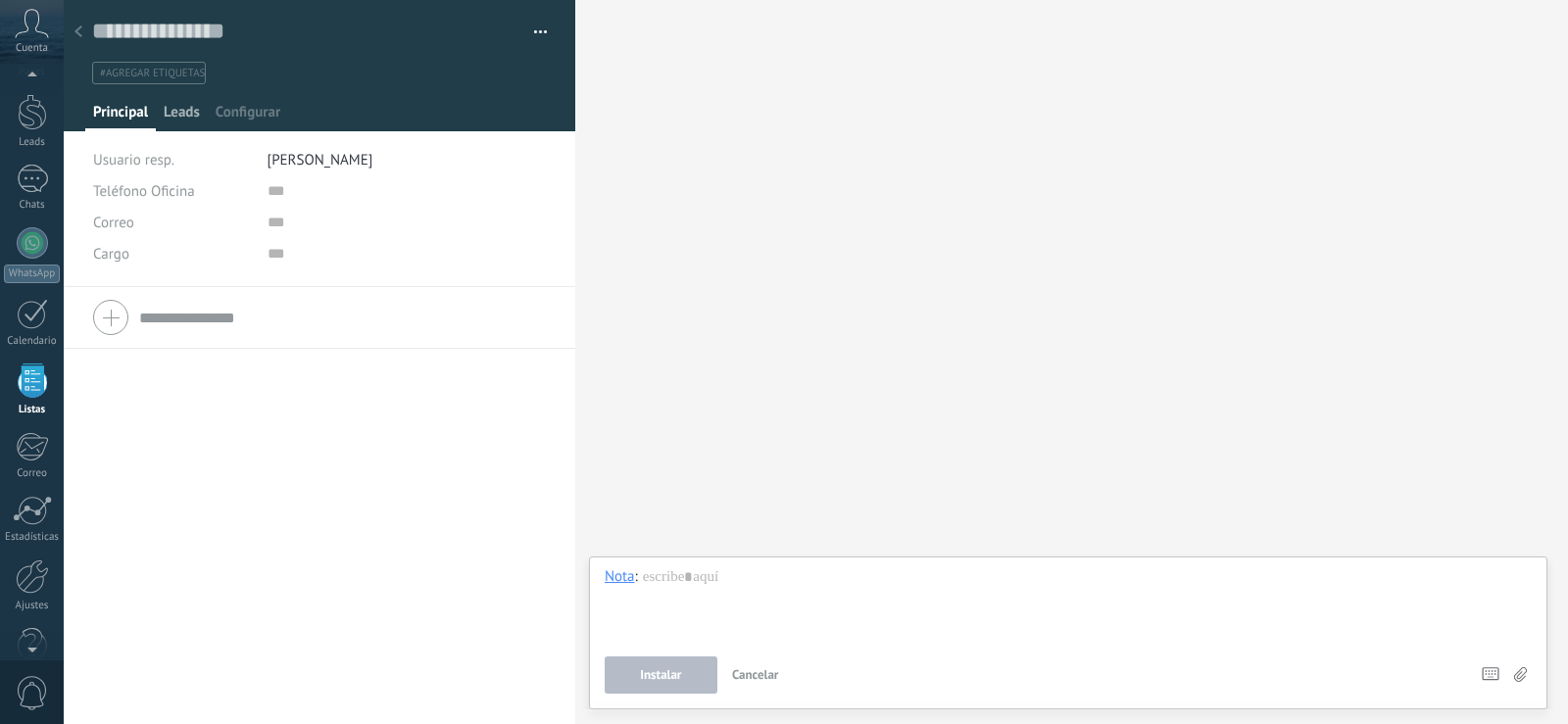
click at [184, 110] on span "Leads" at bounding box center [182, 117] width 36 height 28
click at [105, 105] on span "Principal" at bounding box center [121, 117] width 55 height 28
click at [240, 113] on span "Configurar" at bounding box center [249, 117] width 65 height 28
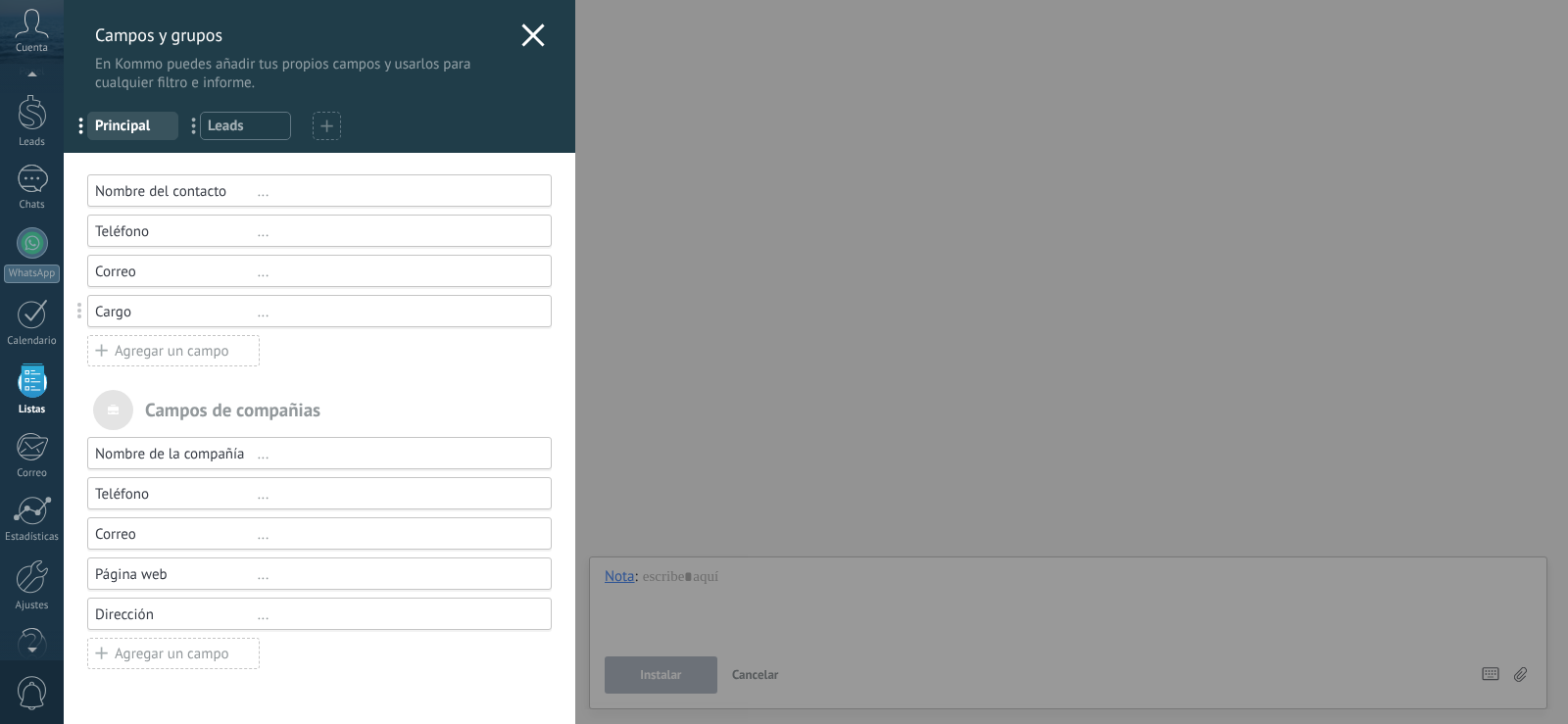
click at [534, 31] on icon at bounding box center [533, 35] width 24 height 24
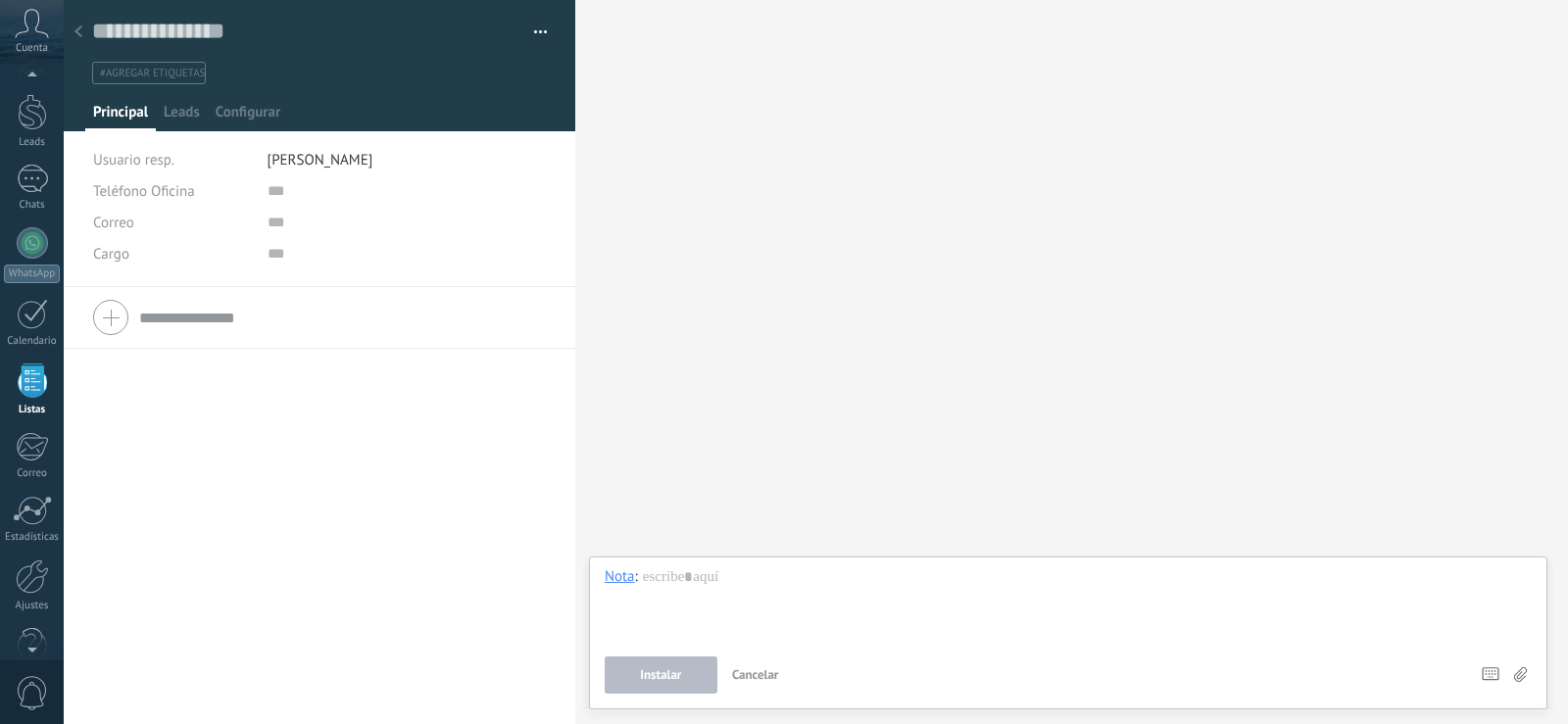
click at [531, 28] on button "button" at bounding box center [533, 32] width 28 height 29
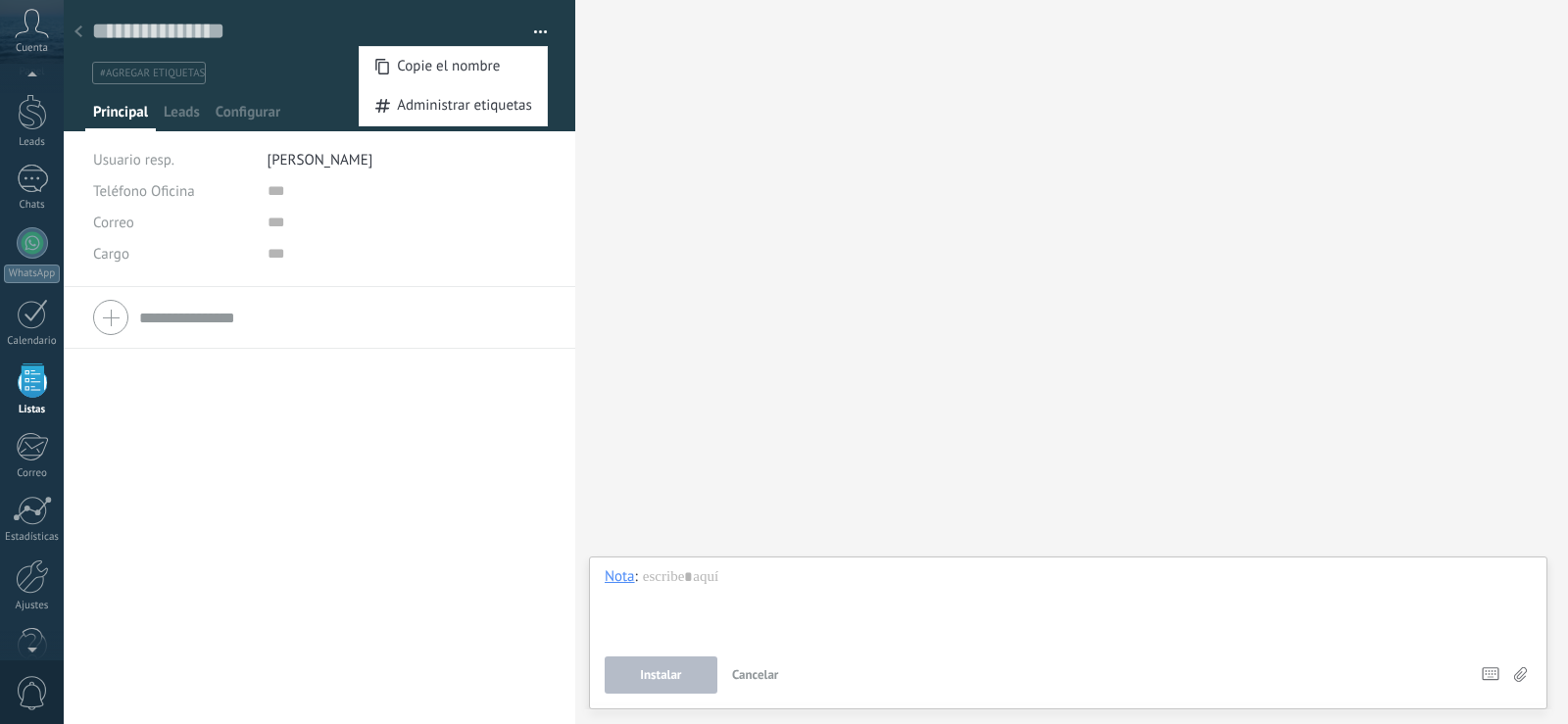
drag, startPoint x: 55, startPoint y: 19, endPoint x: 40, endPoint y: 31, distance: 19.2
click at [40, 31] on div "Cuenta" at bounding box center [31, 31] width 64 height 64
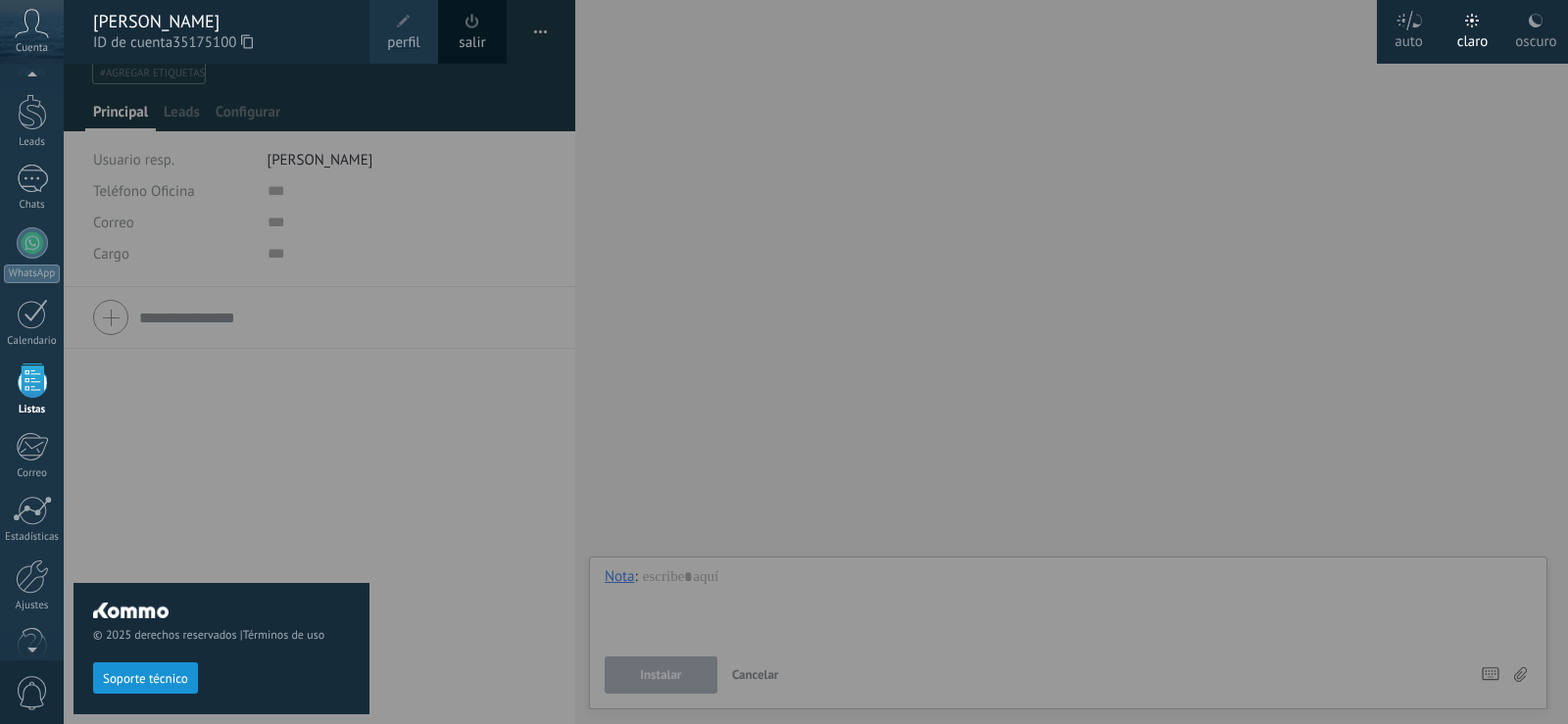
click at [41, 31] on icon at bounding box center [31, 24] width 34 height 29
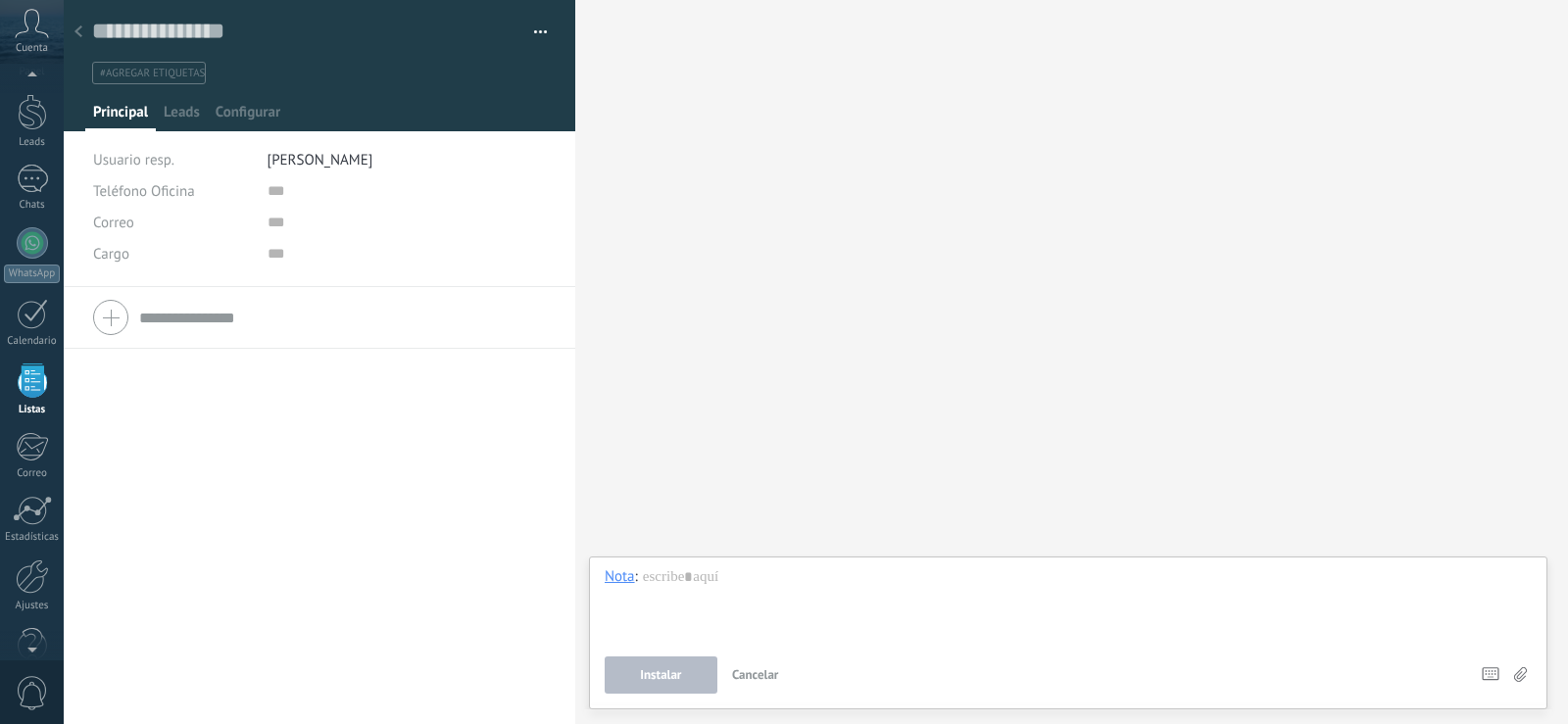
click at [41, 31] on icon at bounding box center [31, 24] width 34 height 29
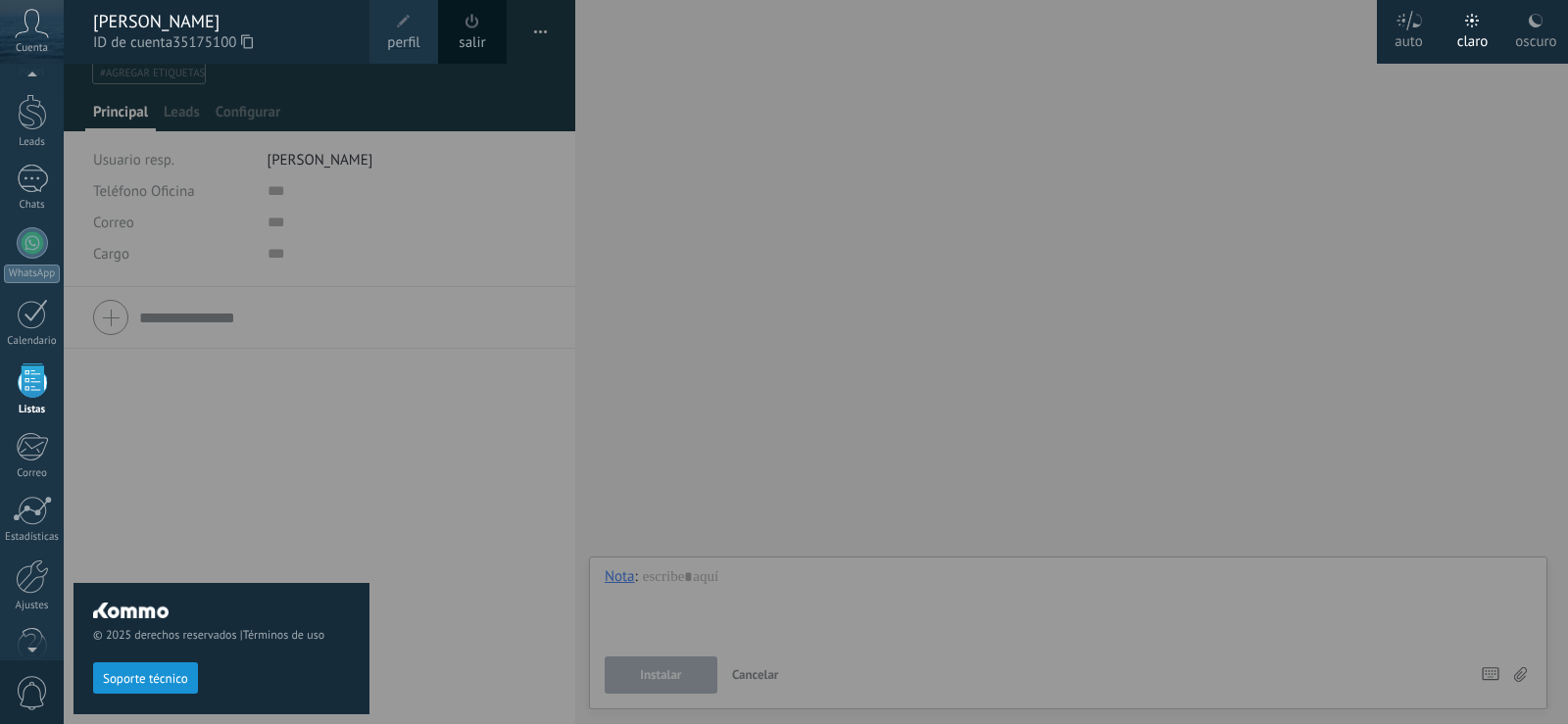
click at [133, 15] on div "[PERSON_NAME]" at bounding box center [221, 22] width 256 height 22
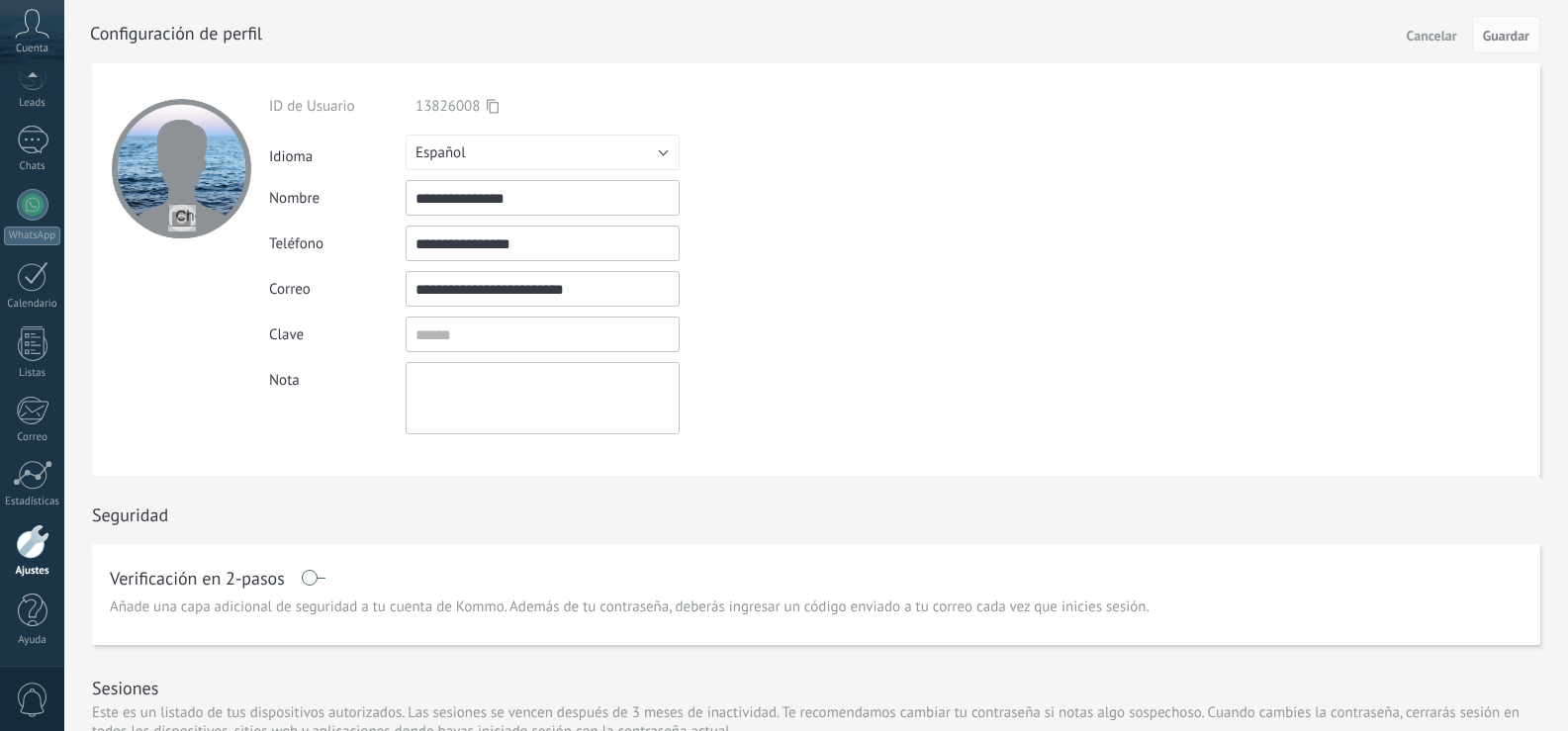
click at [1422, 35] on span "Cancelar" at bounding box center [1432, 36] width 51 height 14
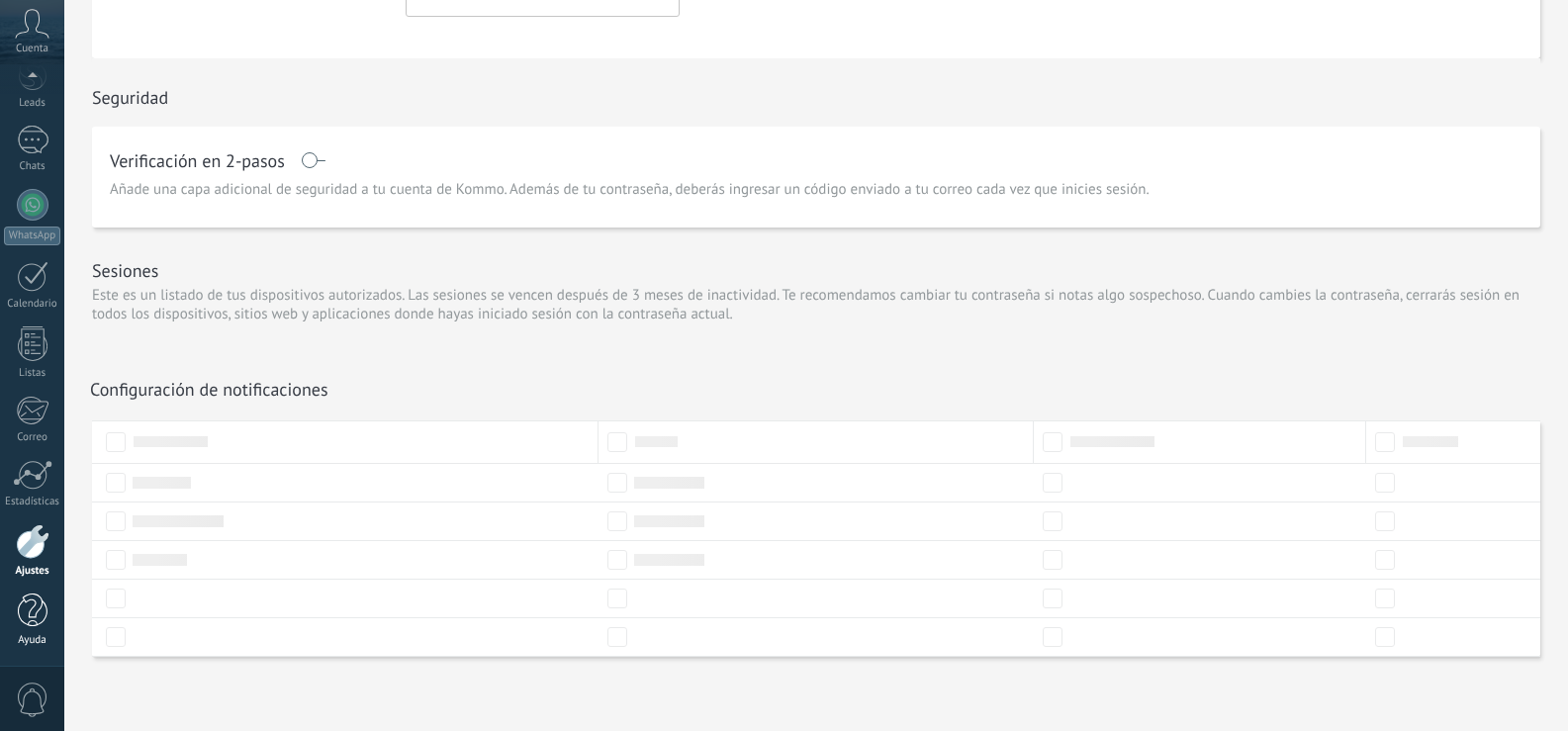
click at [31, 611] on div at bounding box center [33, 611] width 30 height 35
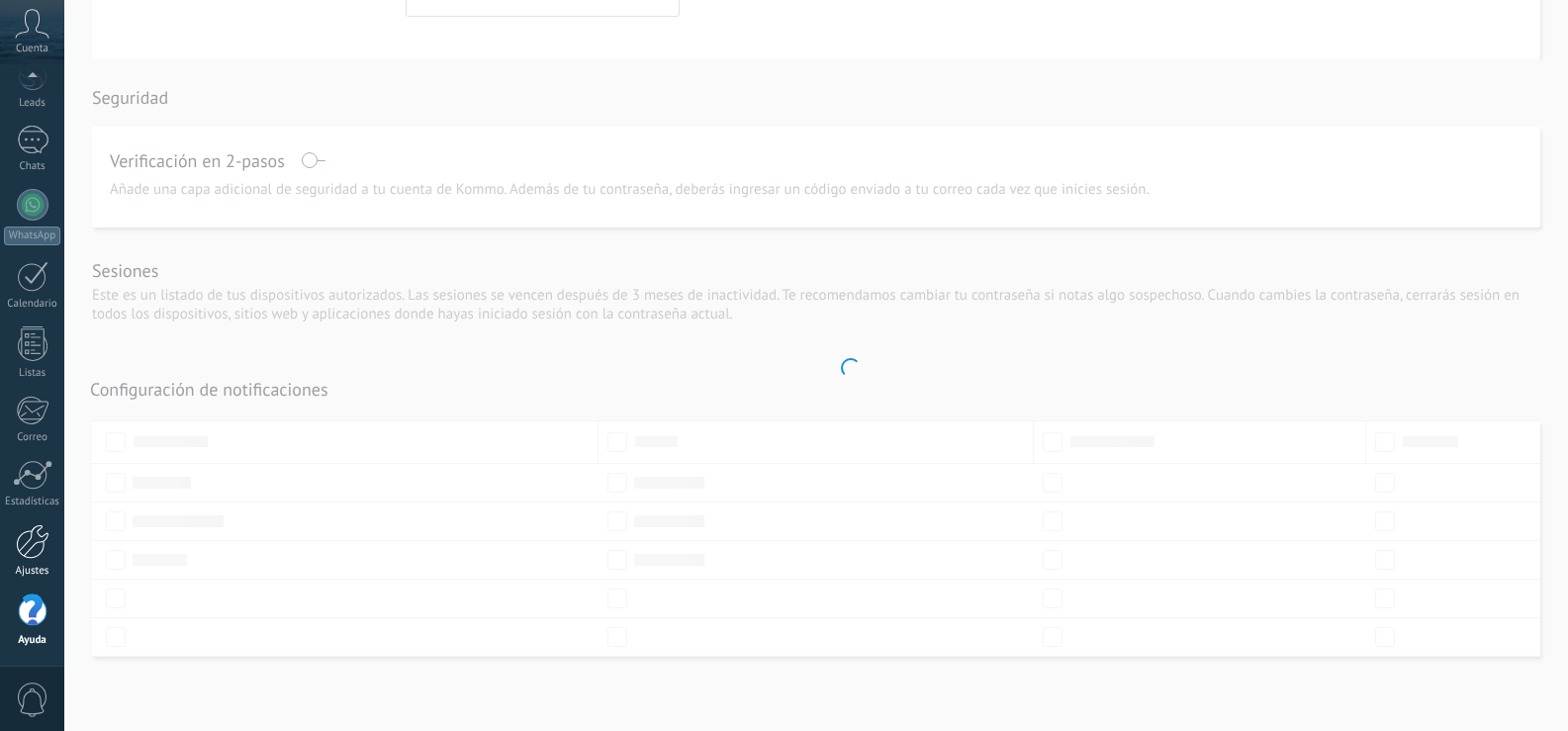
click at [26, 561] on link "Ajustes" at bounding box center [32, 551] width 64 height 54
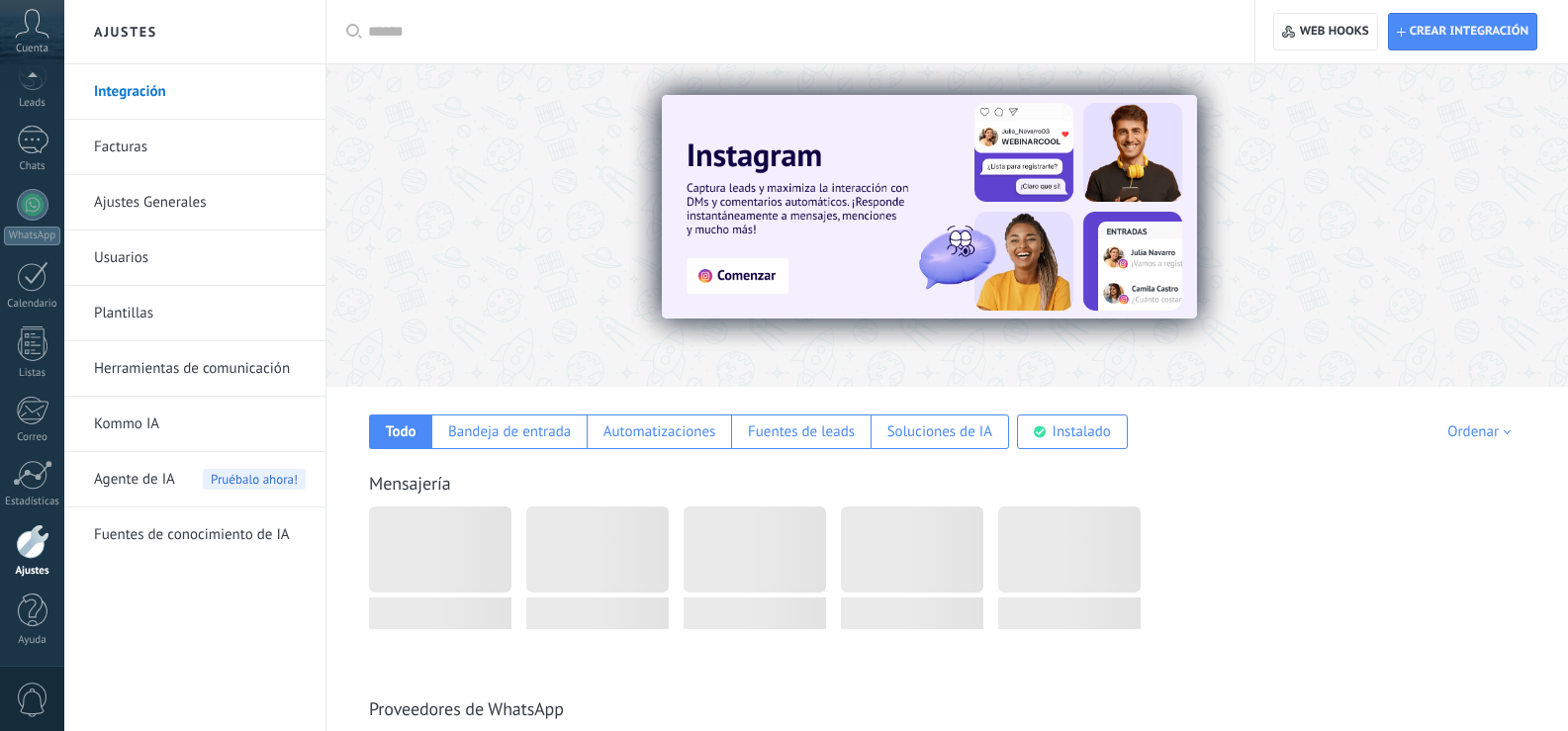
click at [143, 363] on link "Herramientas de comunicación" at bounding box center [200, 369] width 212 height 56
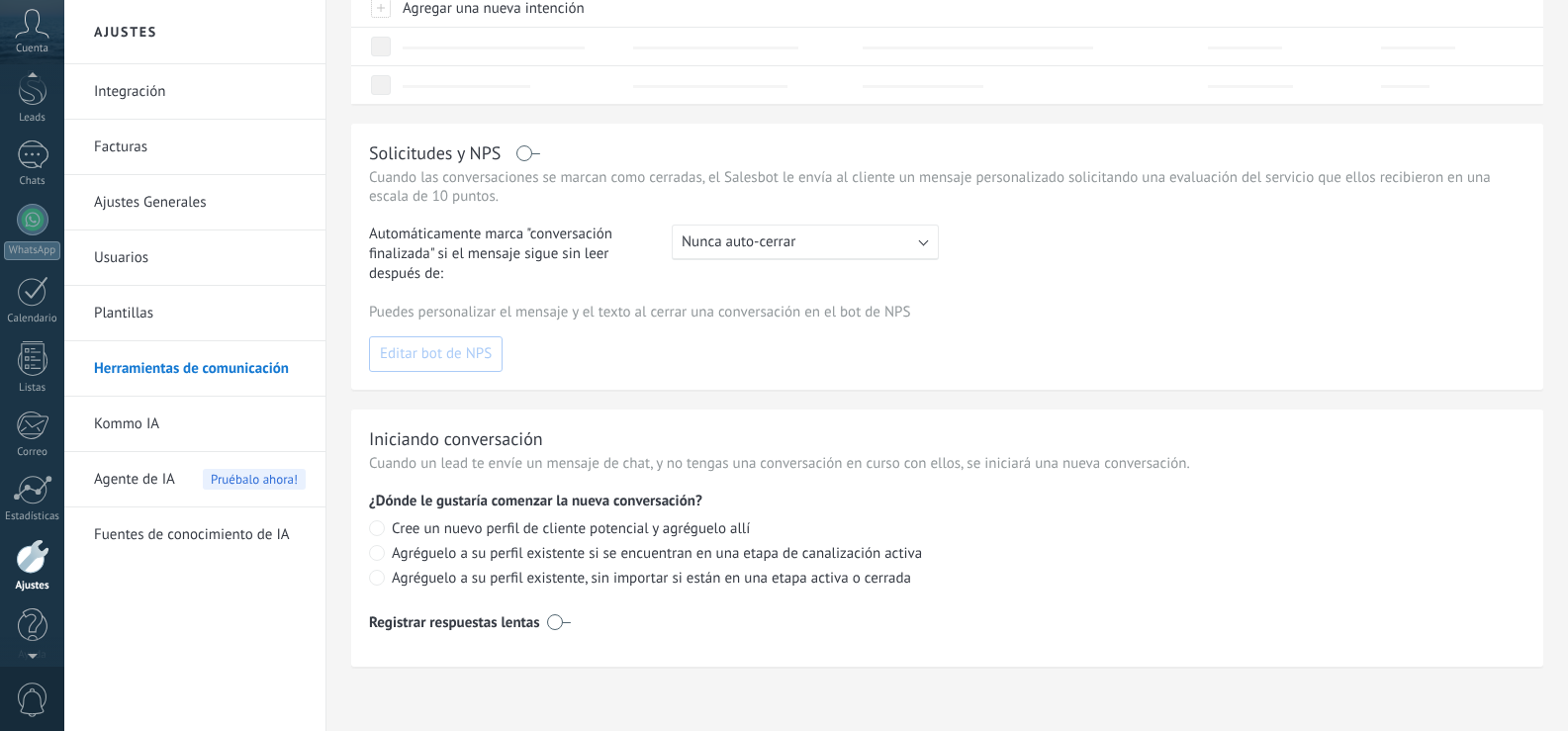
scroll to position [62, 0]
click at [27, 235] on div at bounding box center [33, 235] width 32 height 32
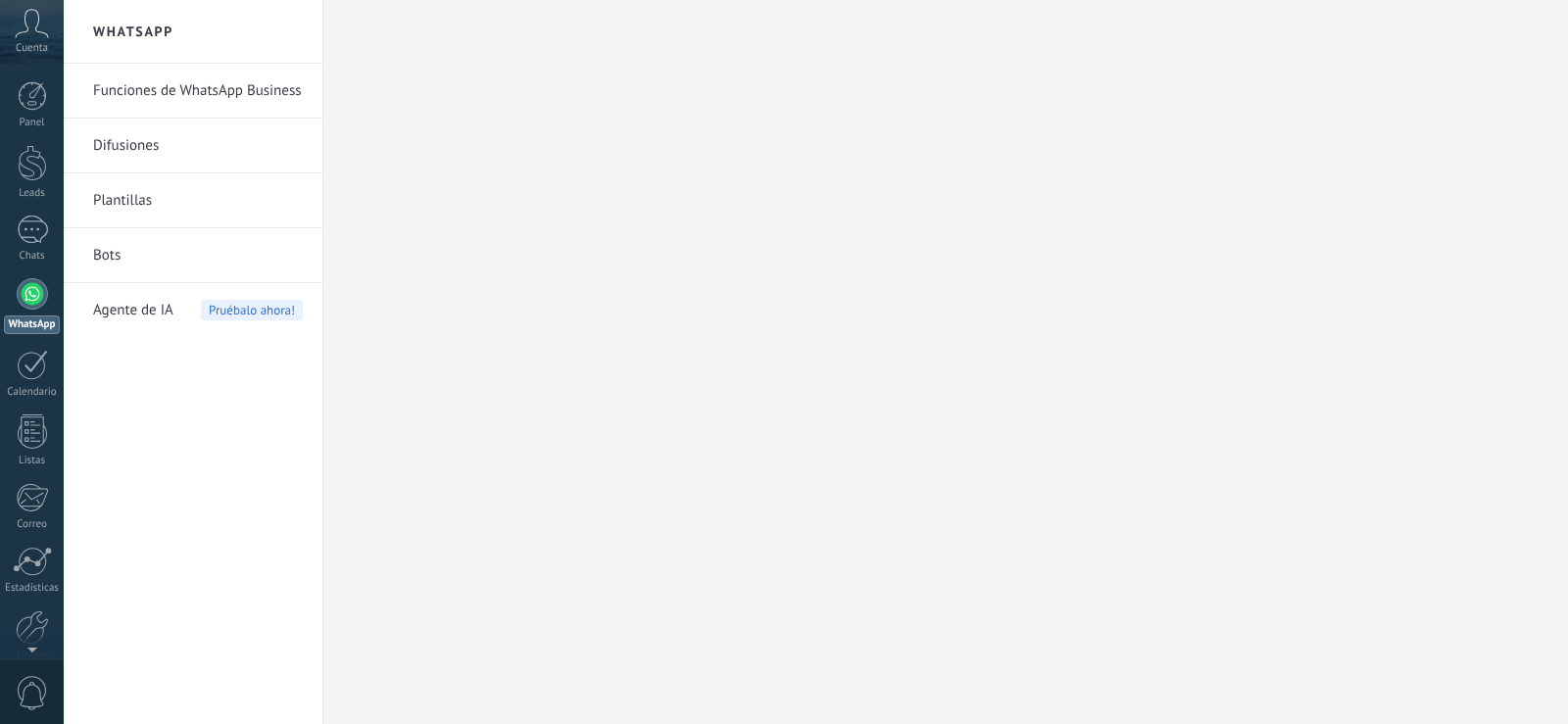
click at [106, 256] on link "Bots" at bounding box center [198, 255] width 210 height 55
click at [120, 144] on link "Difusiones" at bounding box center [198, 146] width 210 height 55
click at [203, 87] on link "Funciones de WhatsApp Business" at bounding box center [198, 91] width 210 height 55
click at [202, 87] on link "Funciones de WhatsApp Business" at bounding box center [198, 91] width 210 height 55
click at [252, 84] on link "Funciones de WhatsApp Business" at bounding box center [198, 91] width 210 height 55
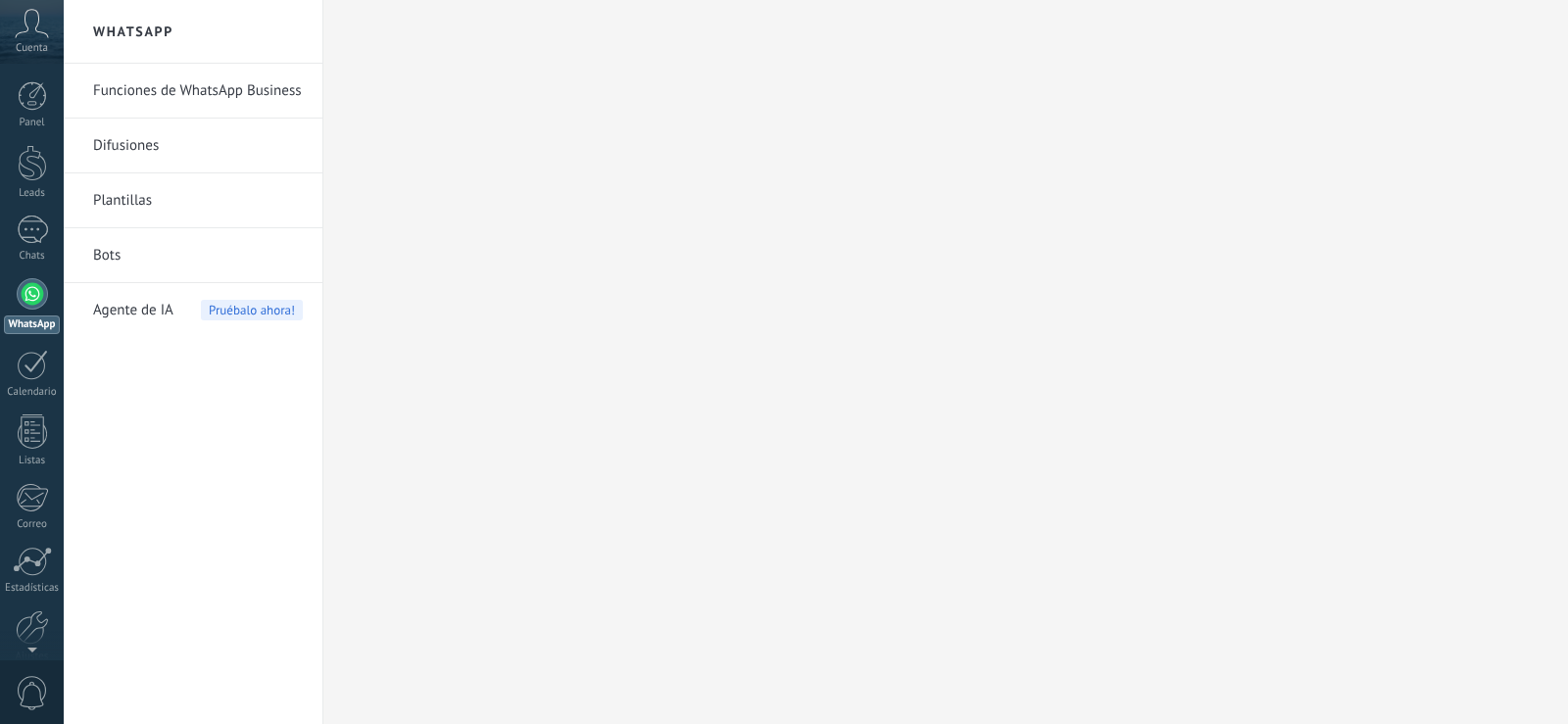
click at [252, 84] on link "Funciones de WhatsApp Business" at bounding box center [198, 91] width 210 height 55
click at [208, 92] on link "Funciones de WhatsApp Business" at bounding box center [198, 91] width 210 height 55
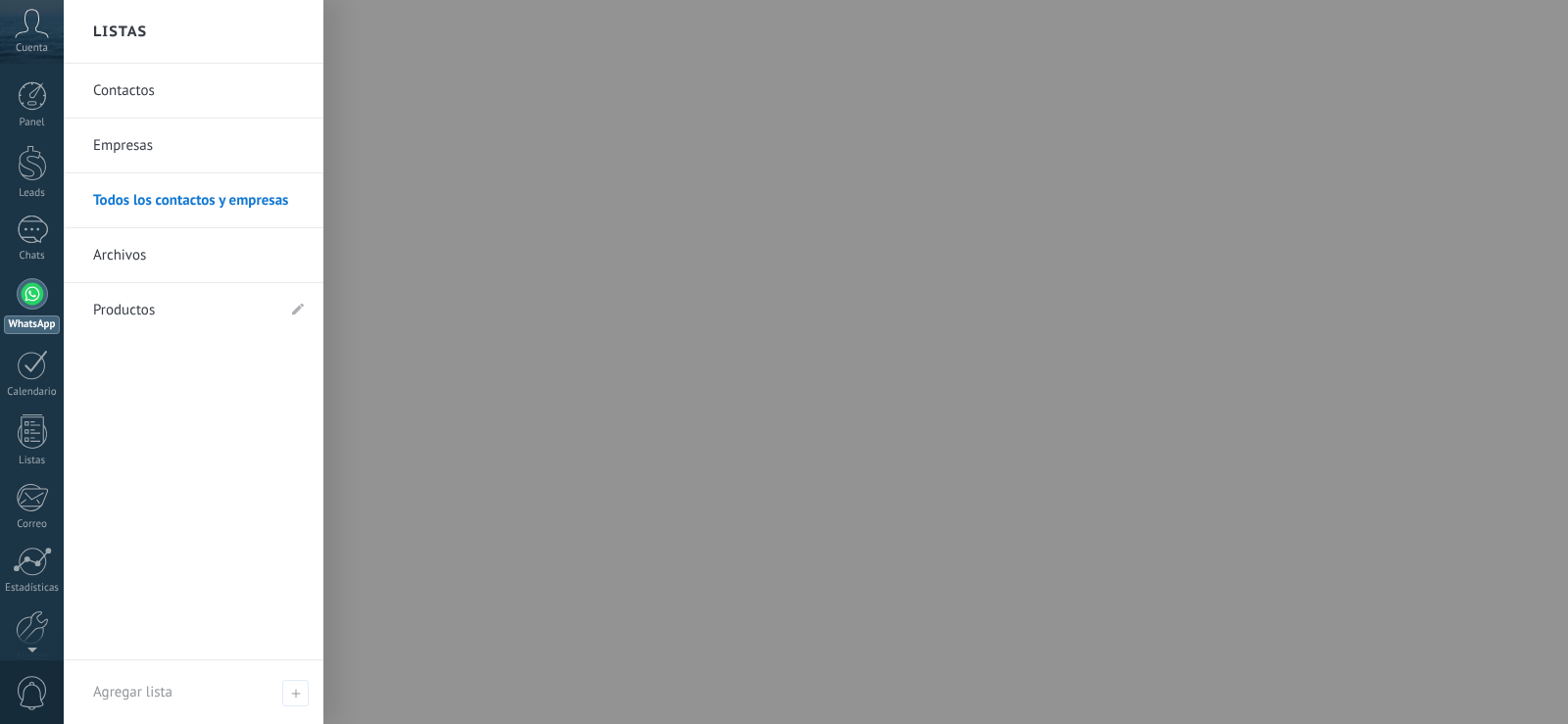
click at [134, 89] on link "Contactos" at bounding box center [198, 91] width 211 height 55
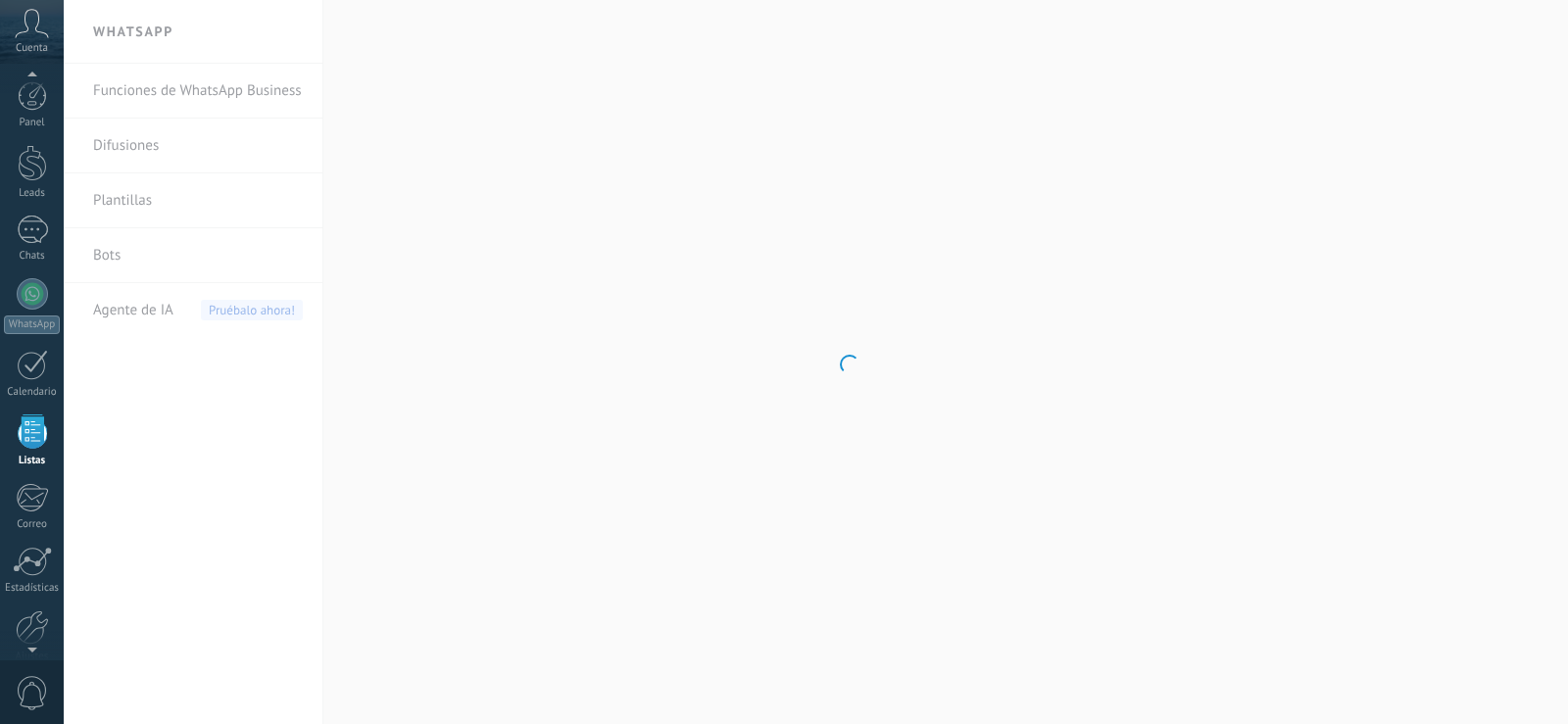
scroll to position [51, 0]
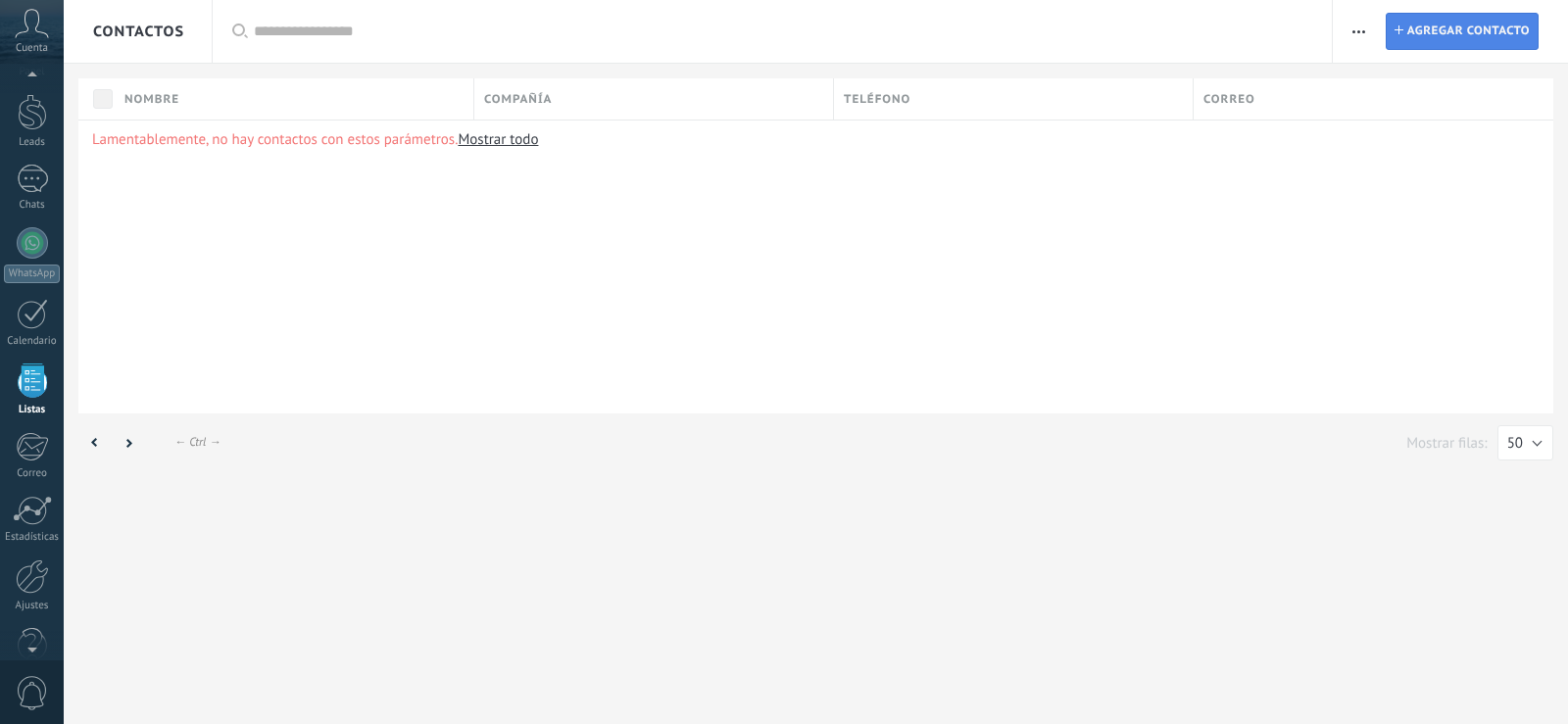
click at [1526, 21] on span "Agregar contacto" at bounding box center [1469, 31] width 123 height 35
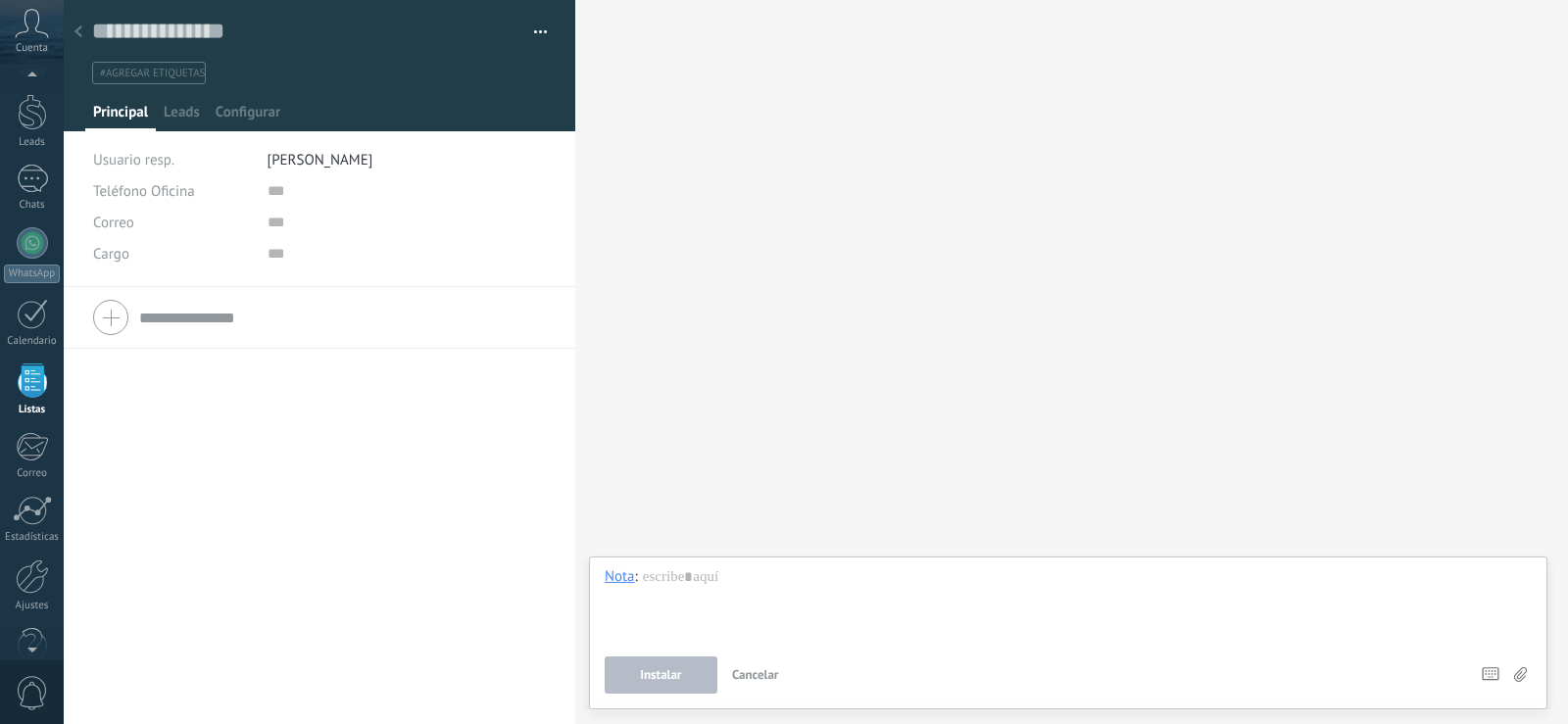
click at [116, 321] on div at bounding box center [319, 317] width 453 height 49
click at [118, 321] on div at bounding box center [319, 317] width 453 height 49
click at [208, 213] on div "Correo E-mail priv. Otro e-mail [GEOGRAPHIC_DATA]" at bounding box center [173, 223] width 160 height 31
click at [218, 186] on div "Teléfono Oficina Ofic. directo Celular Fax Casa Otro Teléfono Oficina" at bounding box center [173, 192] width 160 height 31
click at [187, 109] on span "Leads" at bounding box center [182, 117] width 36 height 28
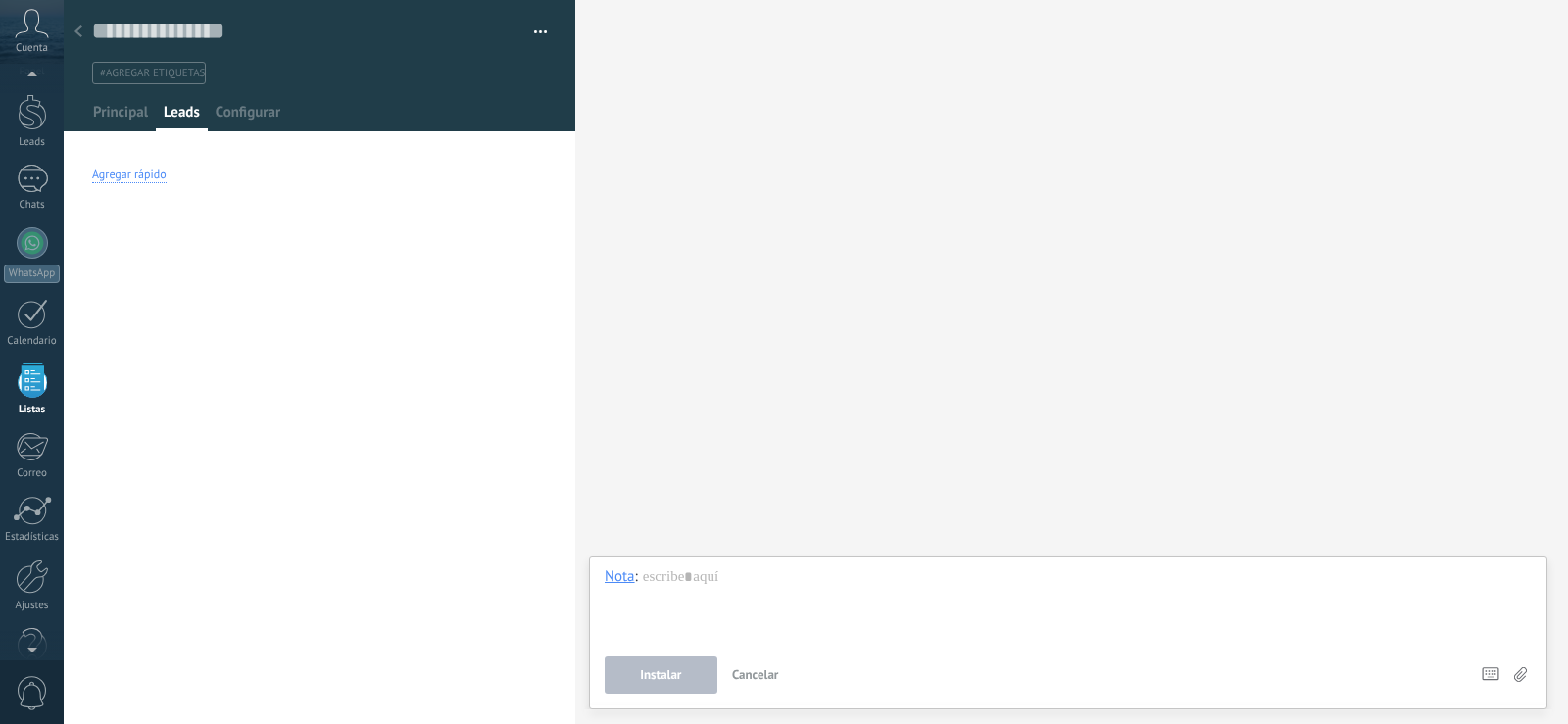
click at [147, 176] on div "Agregar rápido" at bounding box center [130, 176] width 75 height 16
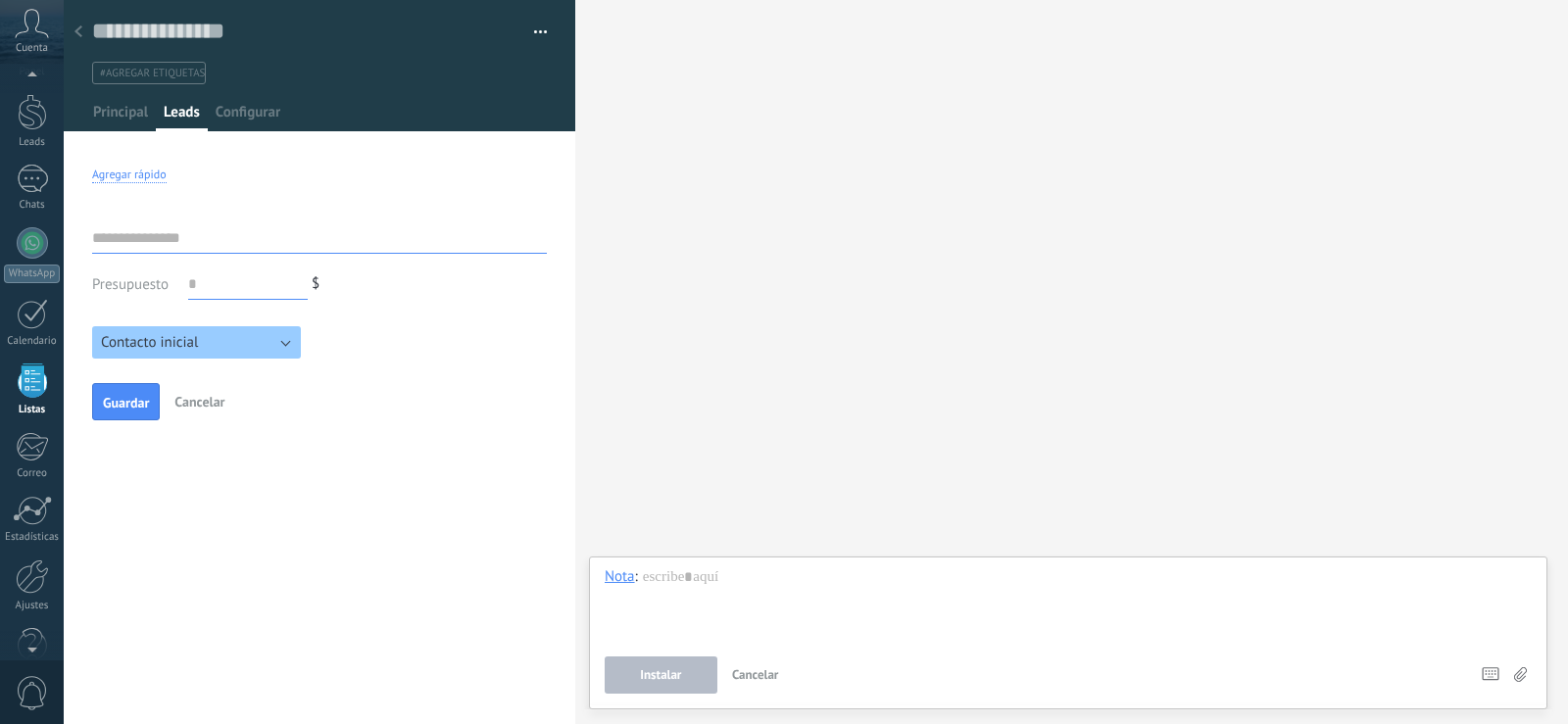
click at [147, 176] on div "Agregar rápido" at bounding box center [130, 176] width 75 height 16
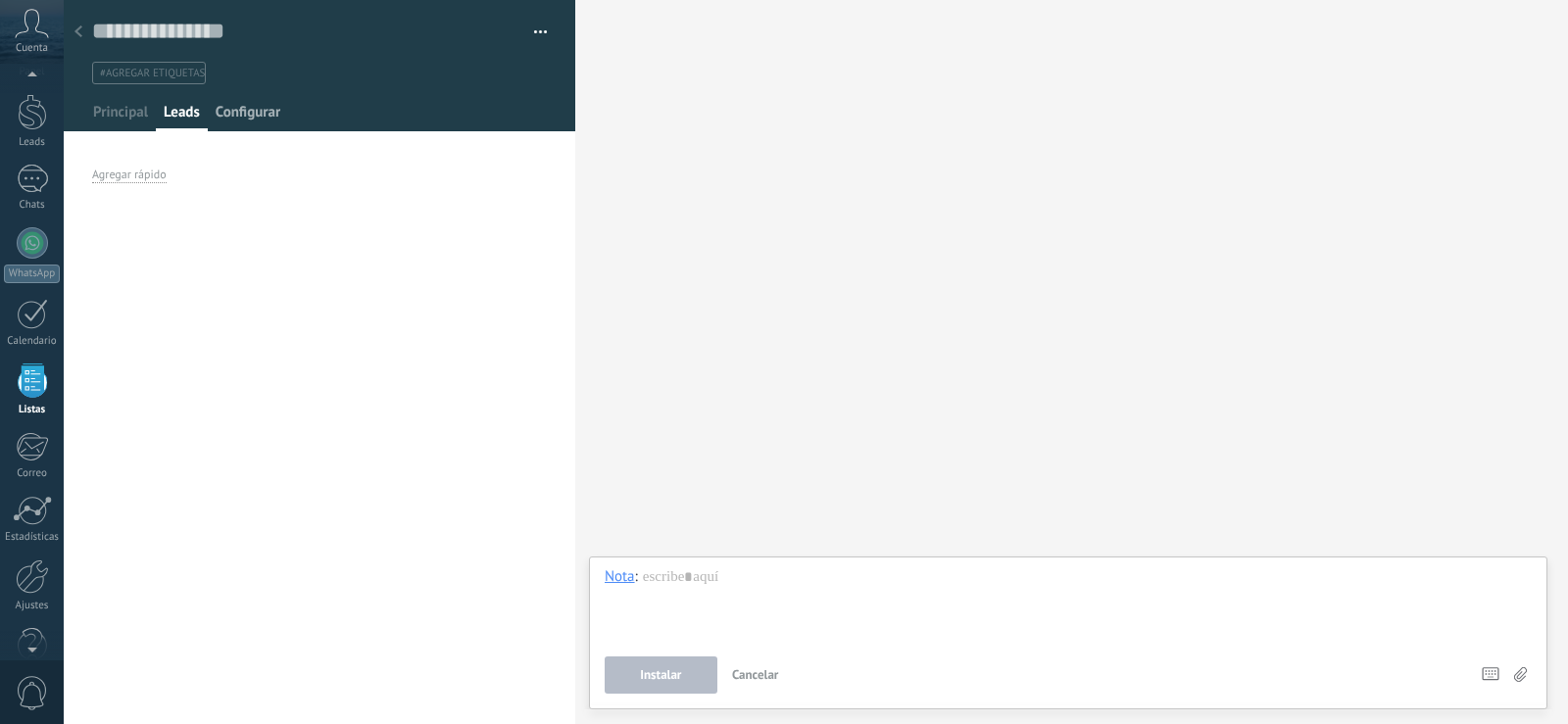
scroll to position [30, 0]
